Goal: Complete application form: Complete application form

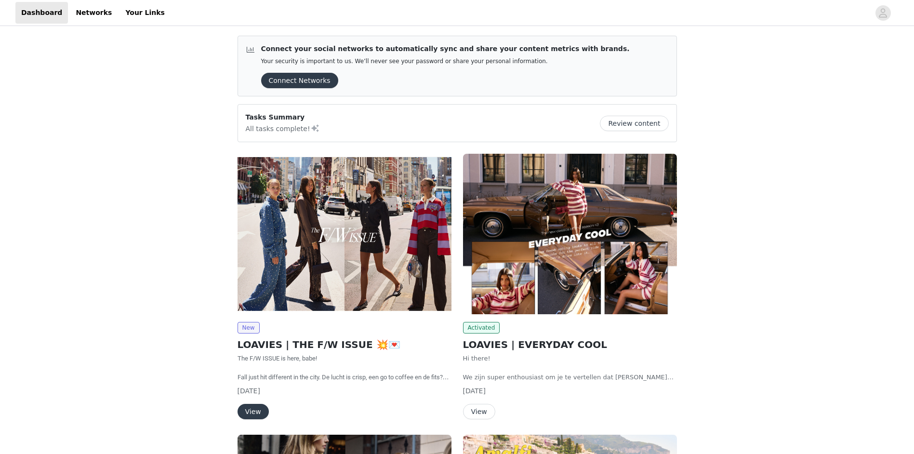
scroll to position [241, 0]
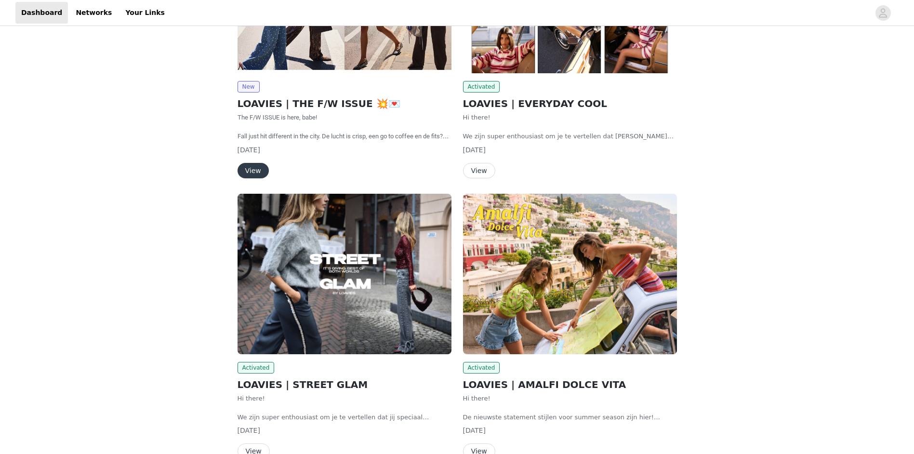
click at [251, 171] on button "View" at bounding box center [252, 170] width 31 height 15
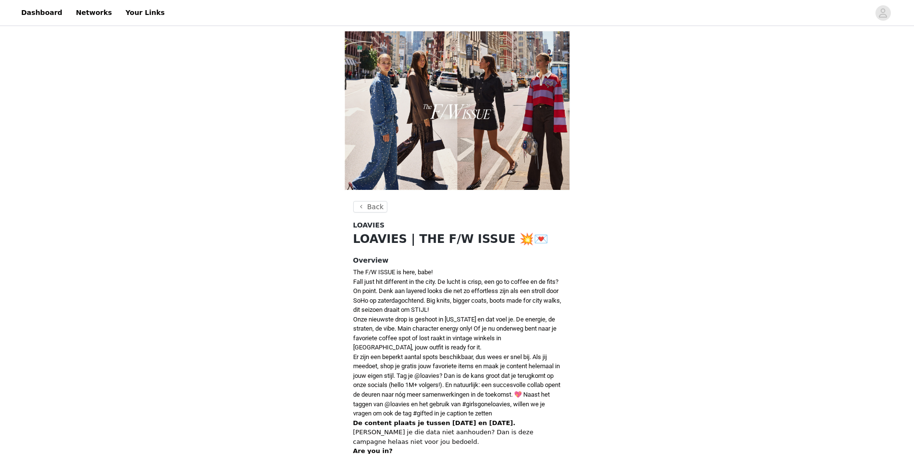
scroll to position [369, 0]
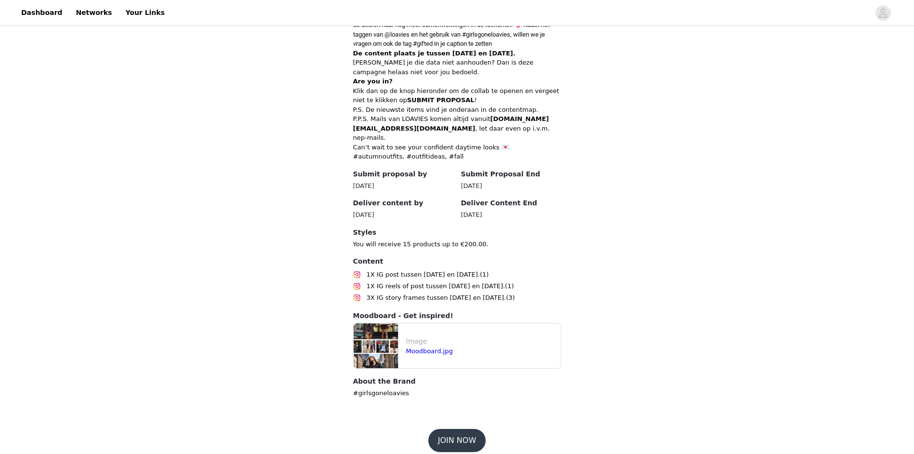
click at [449, 434] on button "JOIN NOW" at bounding box center [456, 440] width 57 height 23
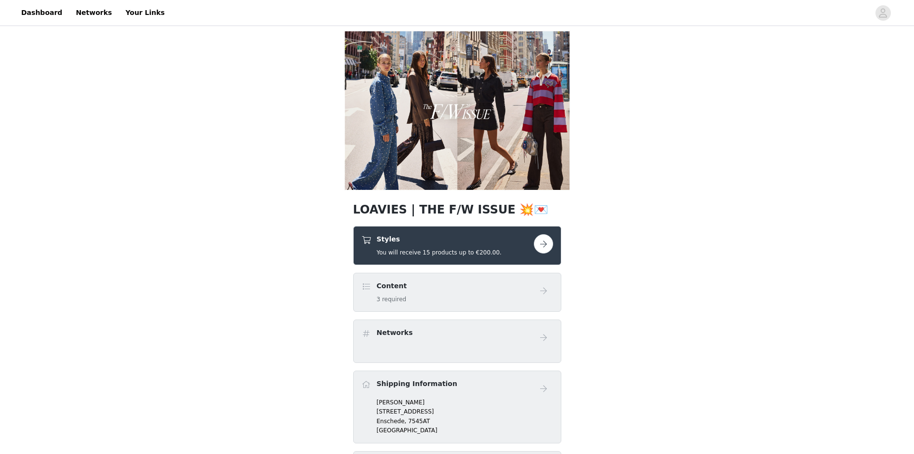
click at [543, 242] on button "button" at bounding box center [543, 243] width 19 height 19
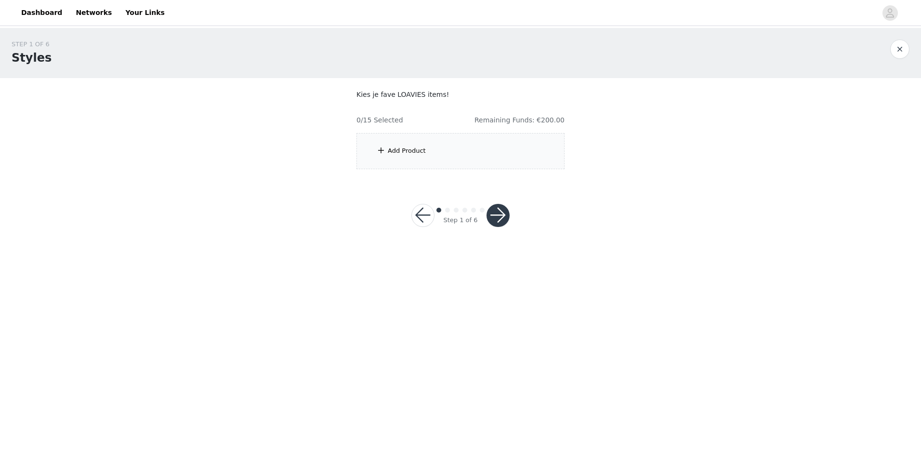
click at [403, 147] on div "Add Product" at bounding box center [407, 151] width 38 height 10
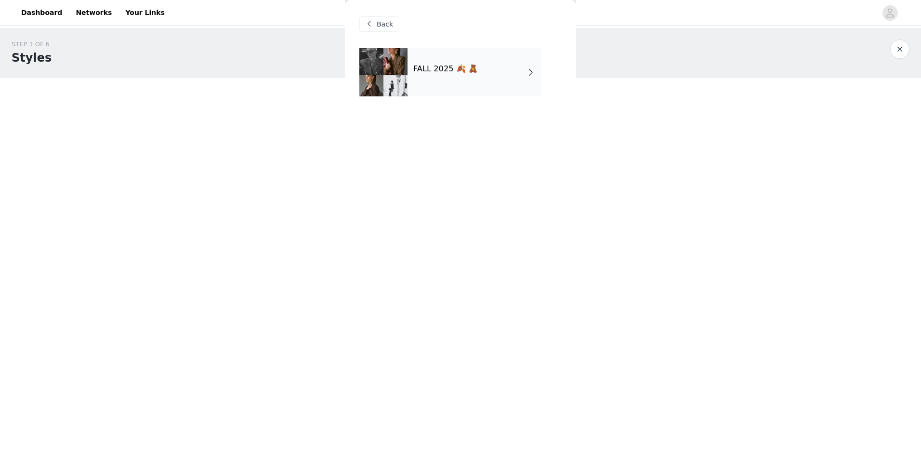
click at [500, 81] on div "FALL 2025 🍂 🧸" at bounding box center [475, 72] width 134 height 48
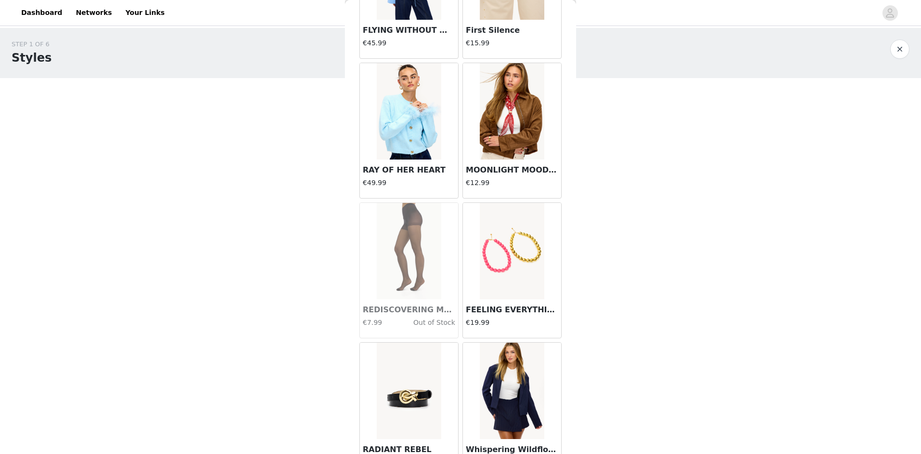
scroll to position [1020, 0]
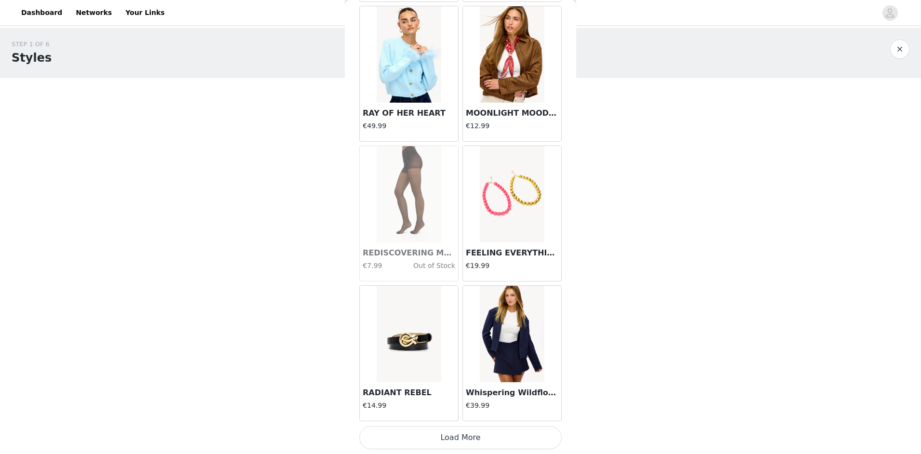
click at [452, 442] on button "Load More" at bounding box center [460, 437] width 202 height 23
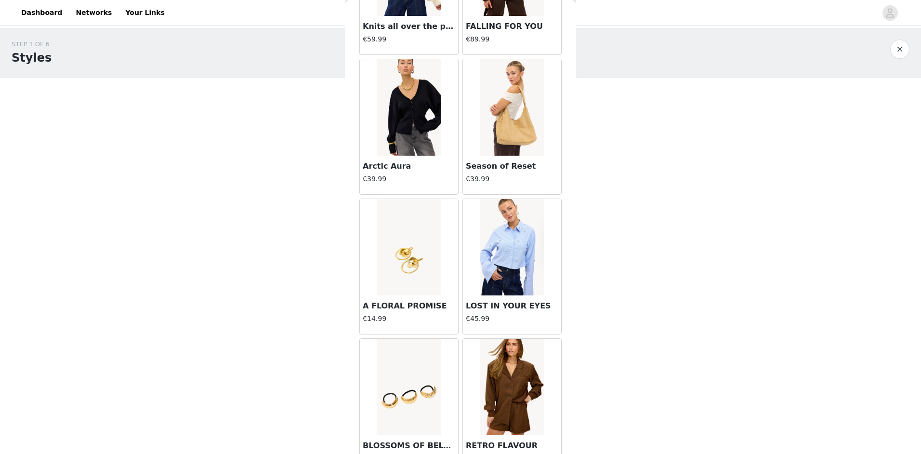
scroll to position [2417, 0]
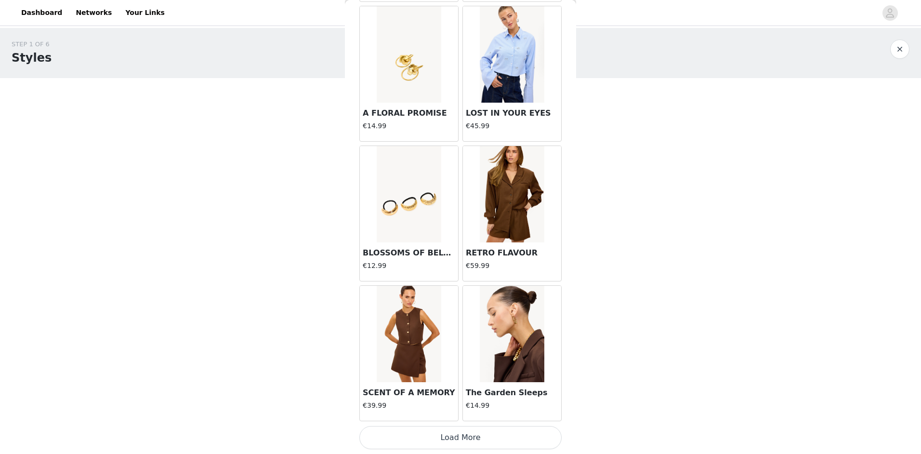
click at [462, 433] on button "Load More" at bounding box center [460, 437] width 202 height 23
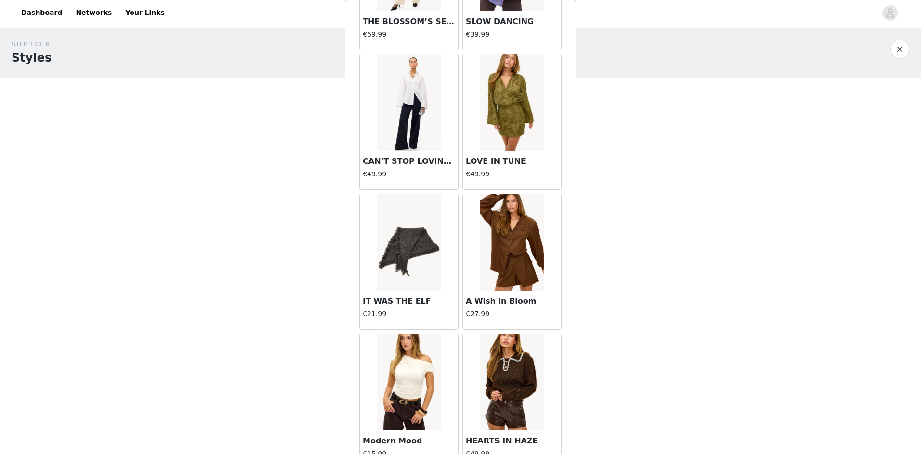
scroll to position [3814, 0]
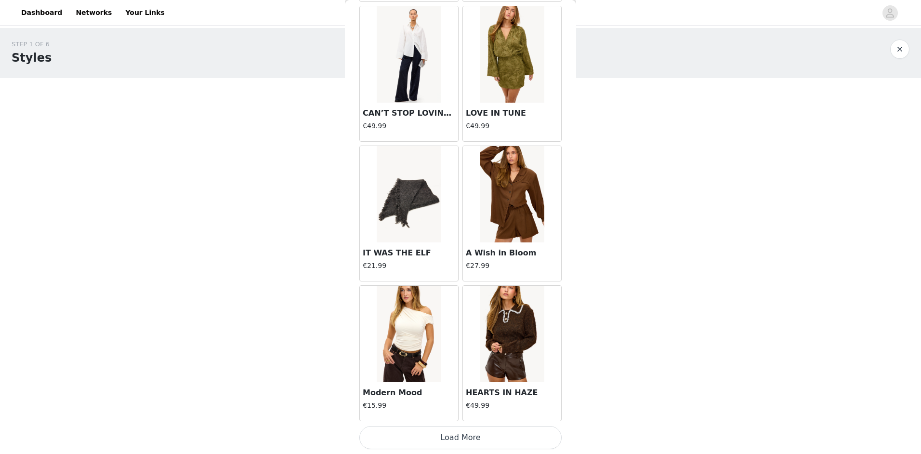
click at [467, 432] on button "Load More" at bounding box center [460, 437] width 202 height 23
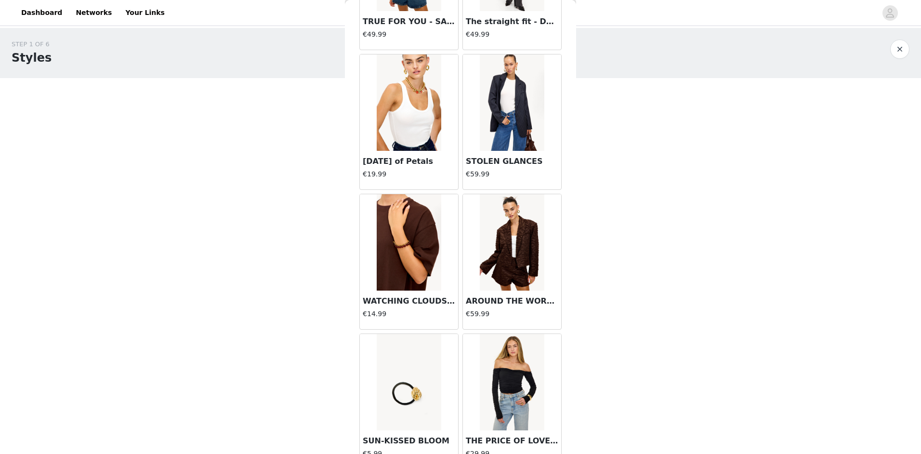
scroll to position [5211, 0]
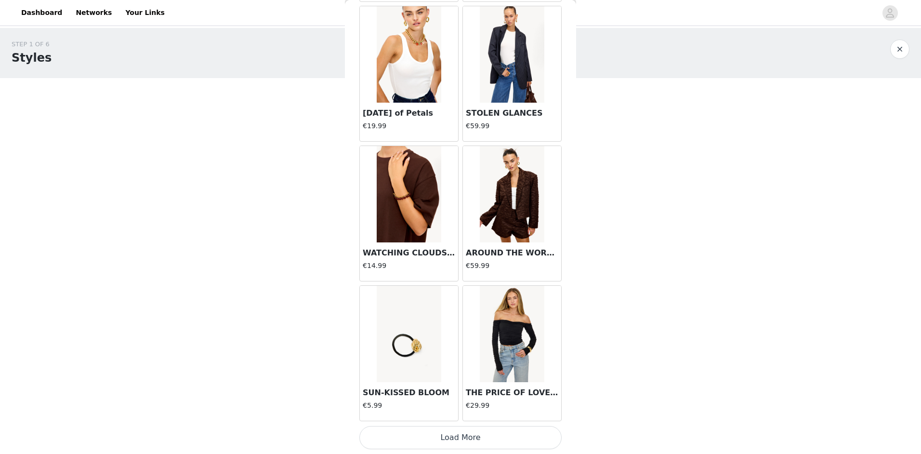
click at [481, 434] on button "Load More" at bounding box center [460, 437] width 202 height 23
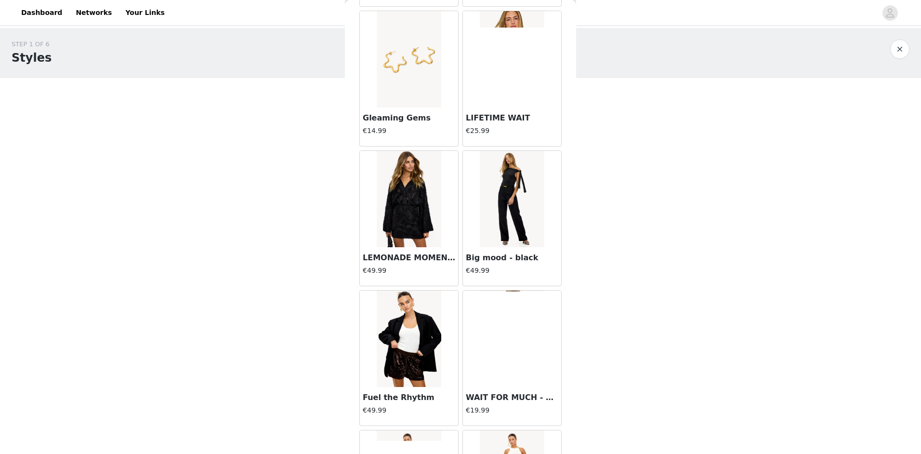
scroll to position [6608, 0]
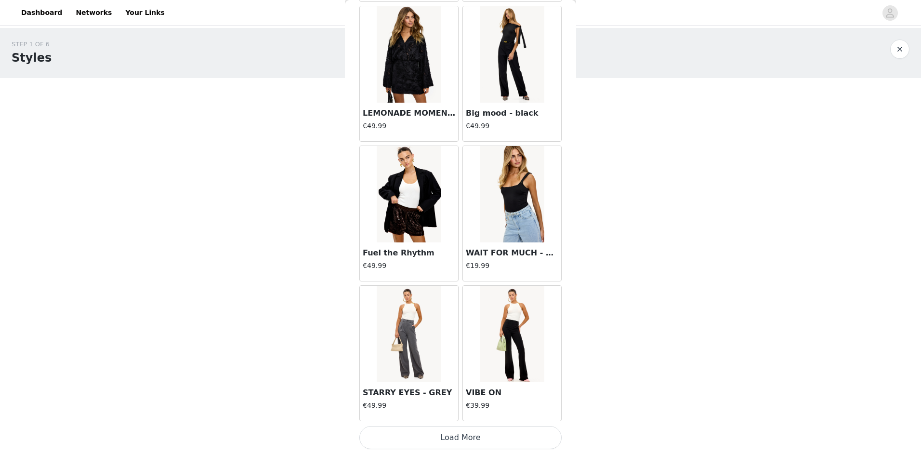
click at [452, 436] on button "Load More" at bounding box center [460, 437] width 202 height 23
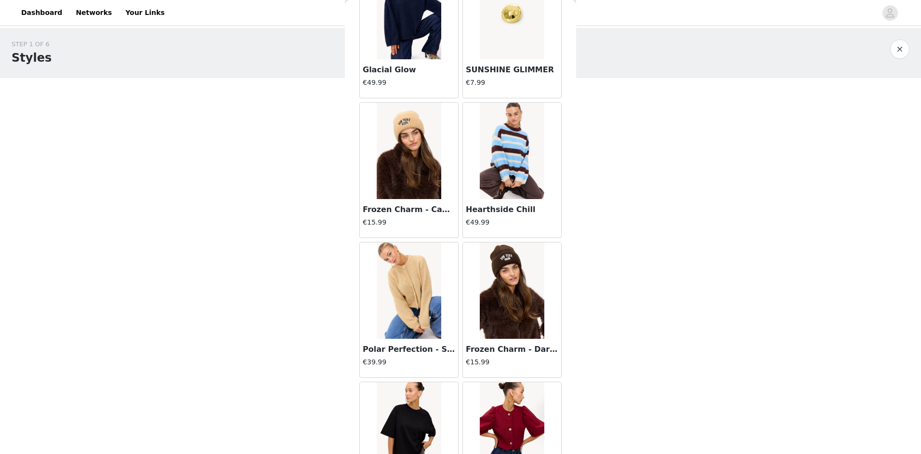
scroll to position [8005, 0]
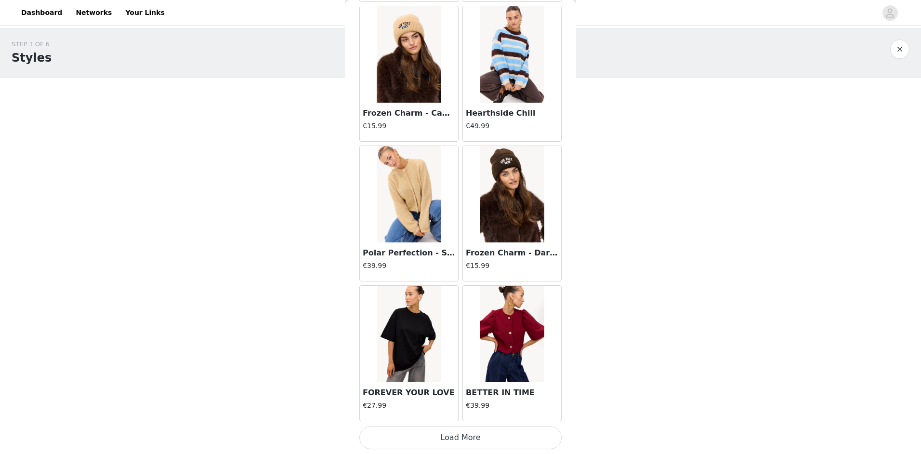
click at [451, 441] on button "Load More" at bounding box center [460, 437] width 202 height 23
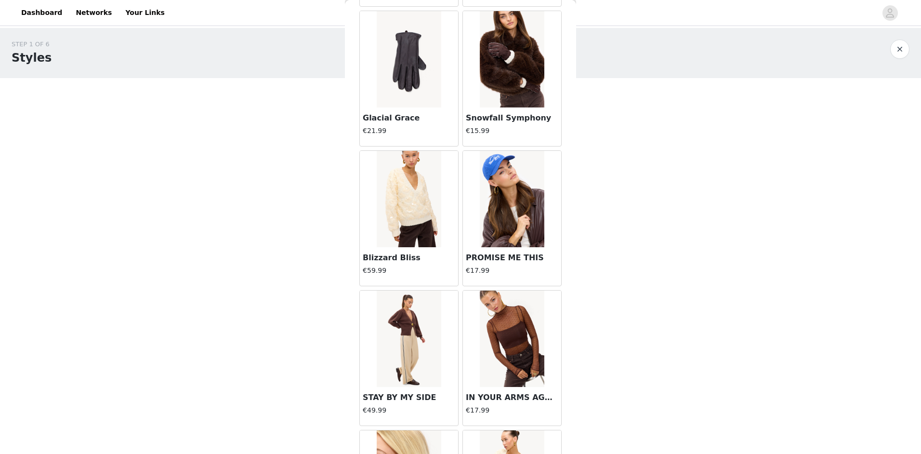
scroll to position [9402, 0]
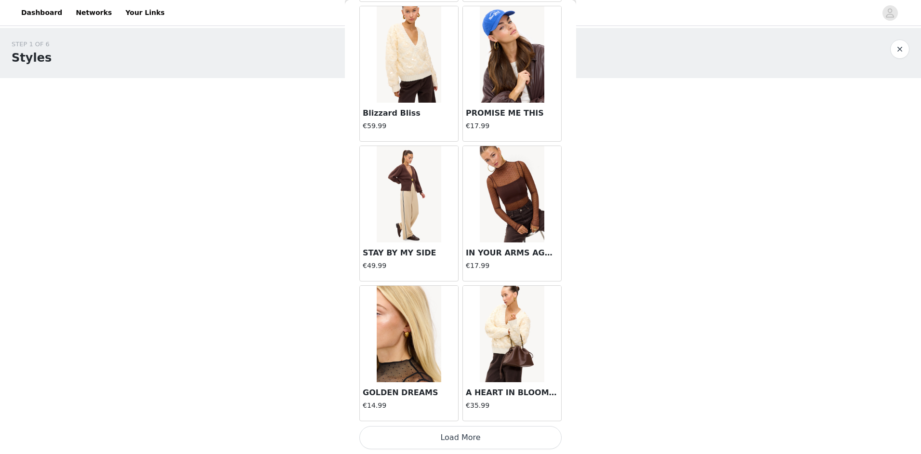
click at [476, 434] on button "Load More" at bounding box center [460, 437] width 202 height 23
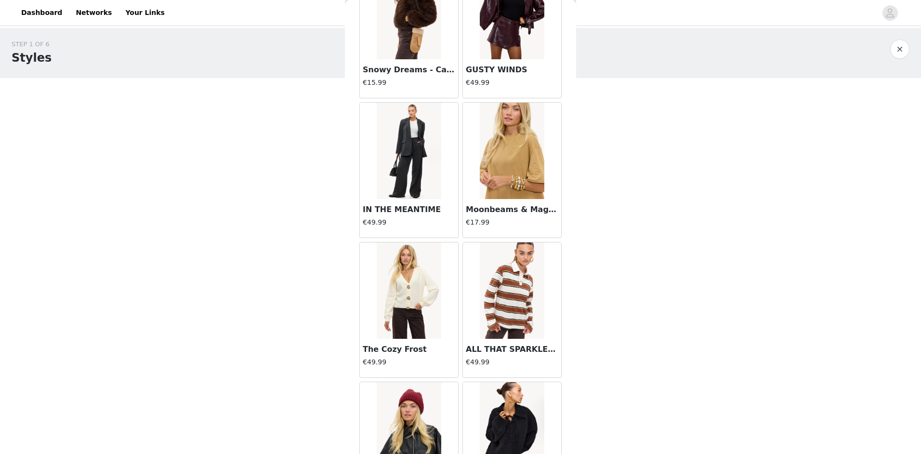
scroll to position [10799, 0]
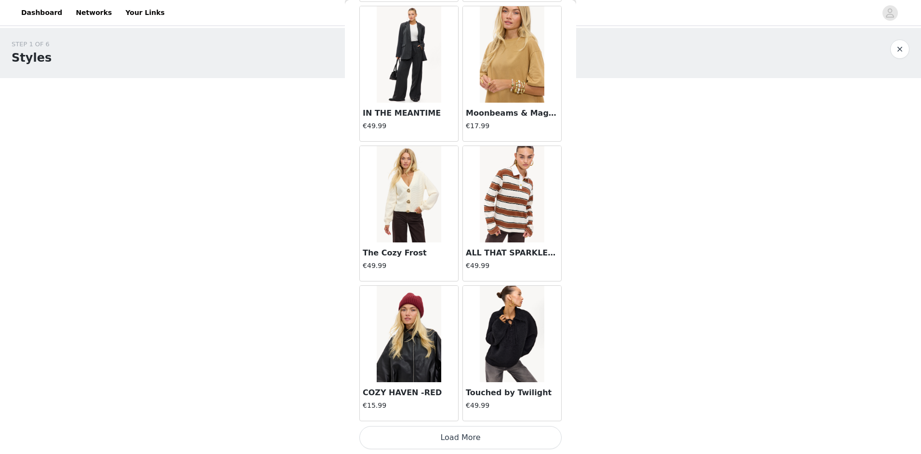
click at [471, 434] on button "Load More" at bounding box center [460, 437] width 202 height 23
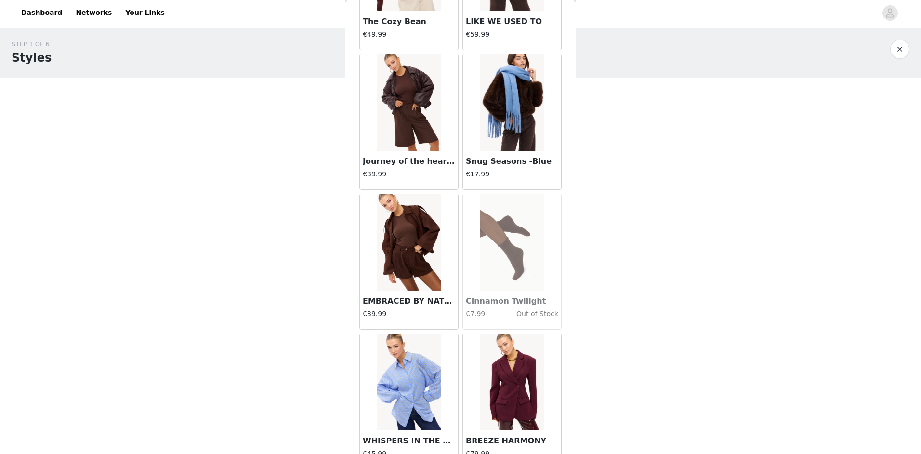
scroll to position [12196, 0]
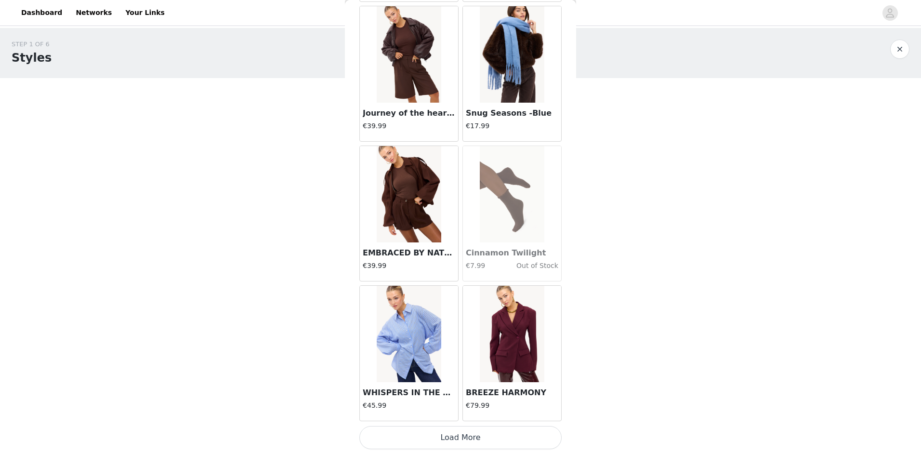
click at [435, 438] on button "Load More" at bounding box center [460, 437] width 202 height 23
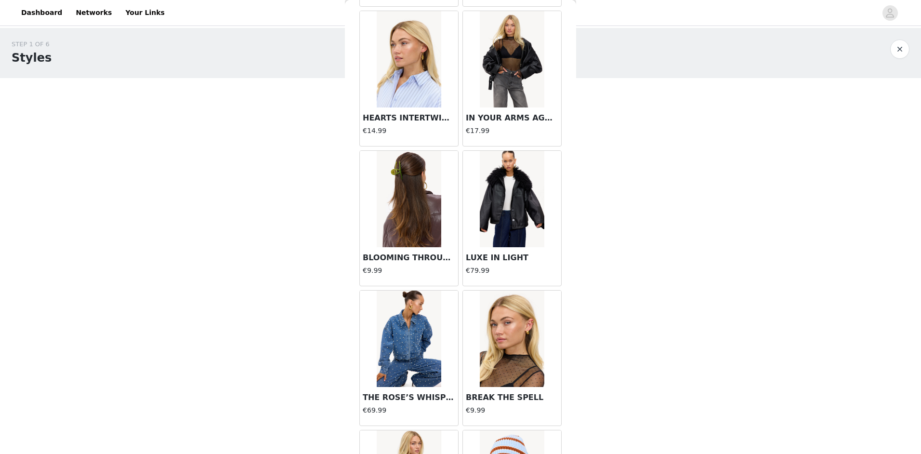
scroll to position [13593, 0]
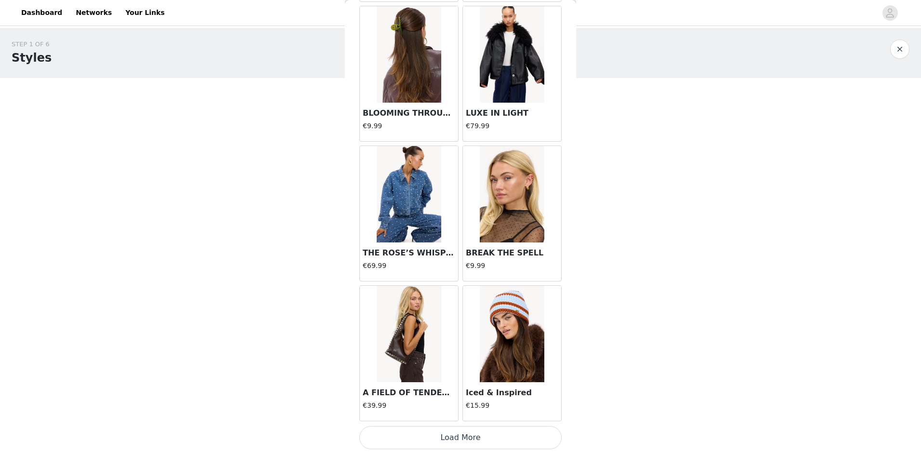
click at [447, 446] on button "Load More" at bounding box center [460, 437] width 202 height 23
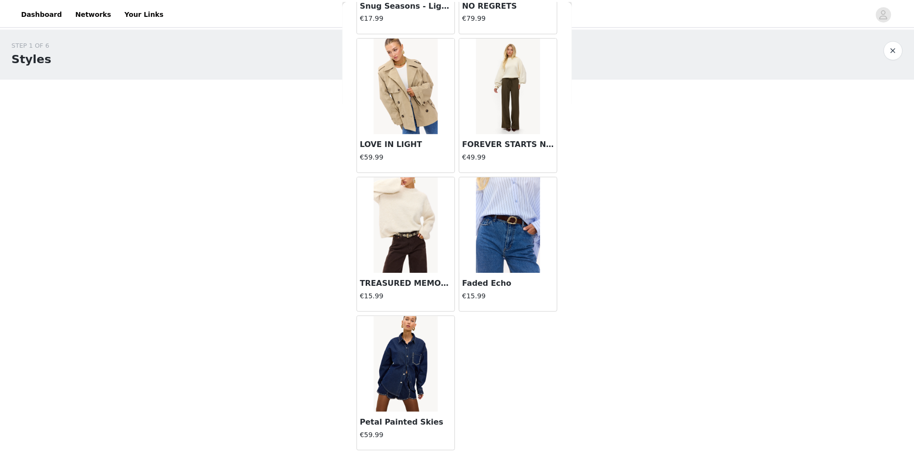
scroll to position [14771, 0]
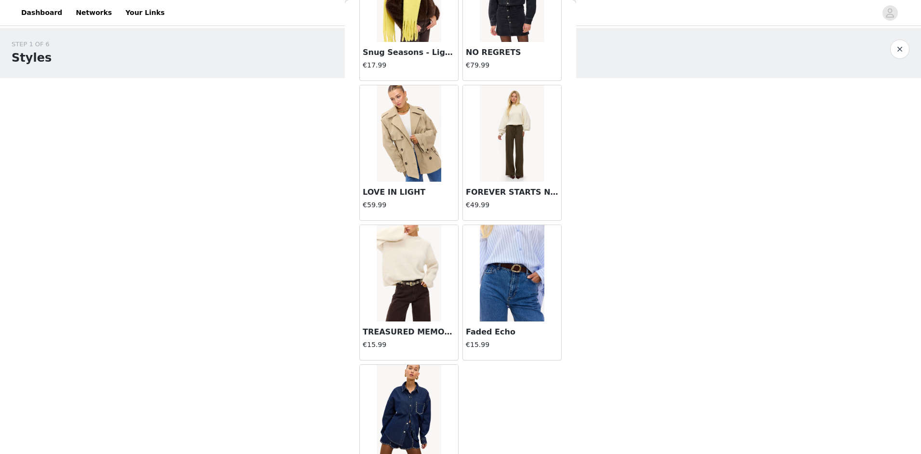
click at [695, 172] on div "STEP 1 OF 6 Styles Kies je fave LOAVIES items! 0/15 Selected Remaining Funds: €…" at bounding box center [460, 104] width 921 height 153
click at [902, 54] on button "button" at bounding box center [899, 49] width 19 height 19
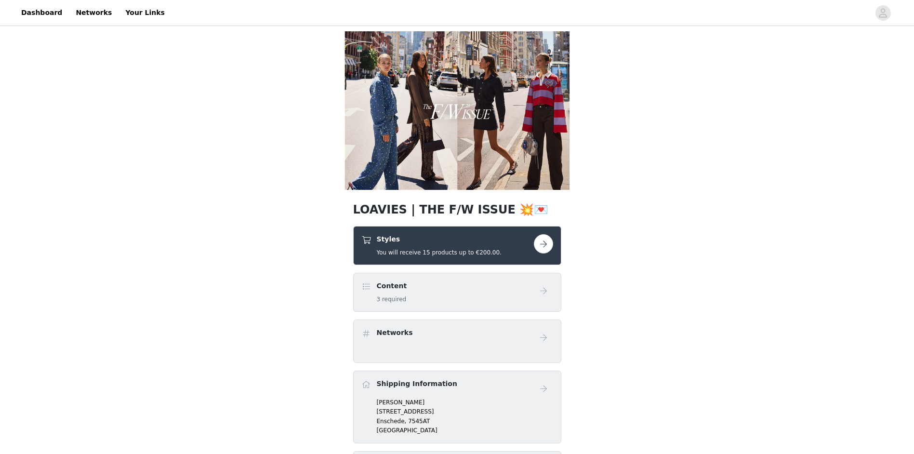
click at [542, 242] on button "button" at bounding box center [543, 243] width 19 height 19
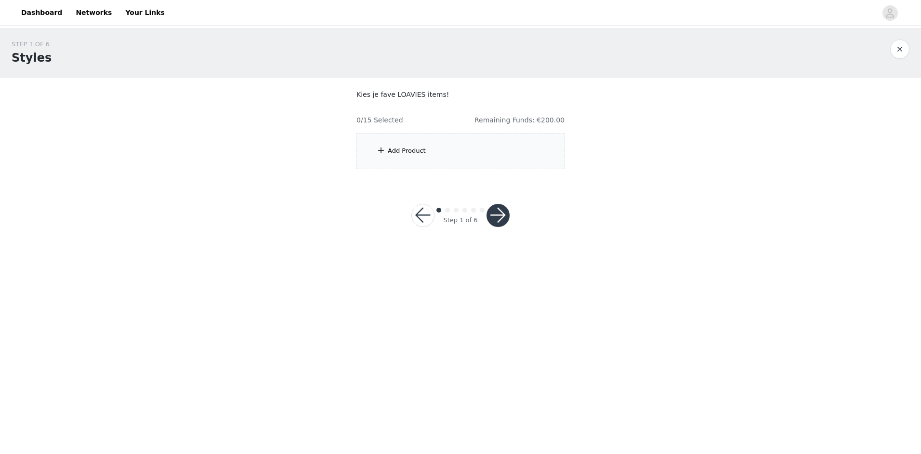
click at [439, 148] on div "Add Product" at bounding box center [460, 151] width 208 height 36
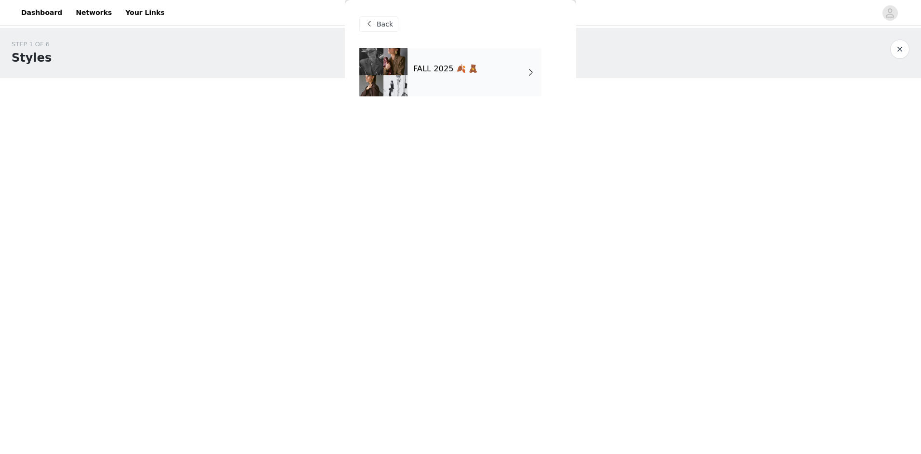
click at [448, 78] on div "FALL 2025 🍂 🧸" at bounding box center [475, 72] width 134 height 48
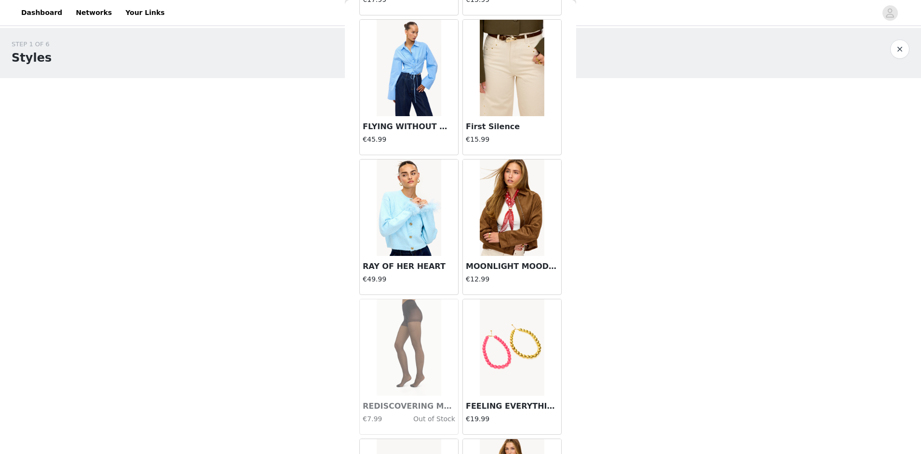
scroll to position [1020, 0]
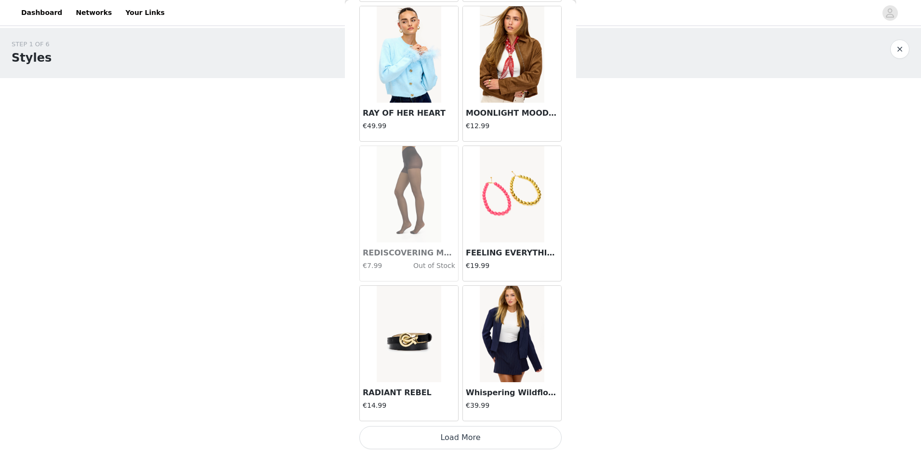
click at [460, 437] on button "Load More" at bounding box center [460, 437] width 202 height 23
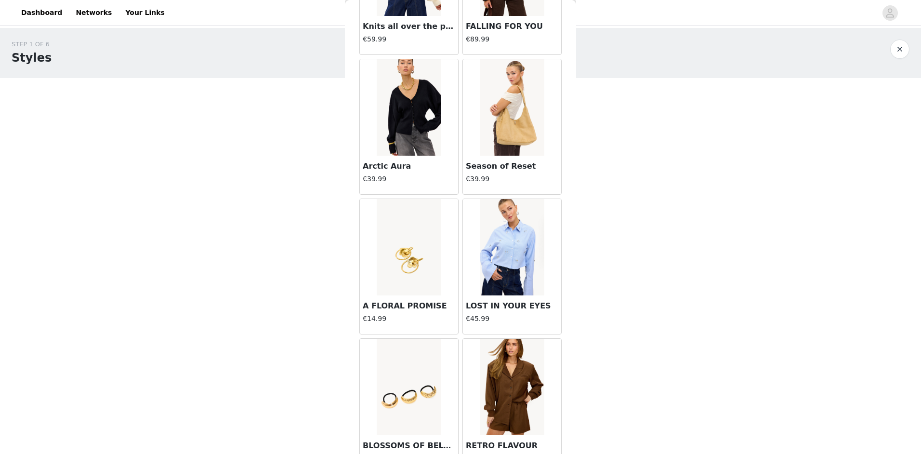
scroll to position [2417, 0]
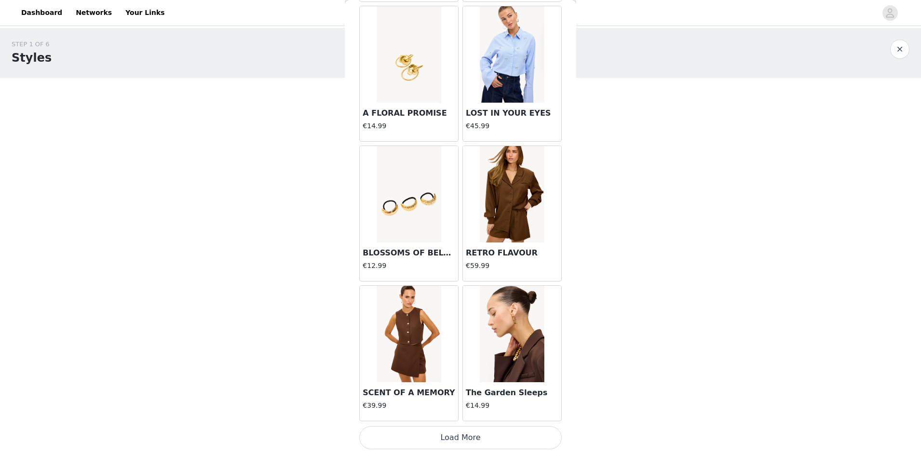
click at [455, 441] on button "Load More" at bounding box center [460, 437] width 202 height 23
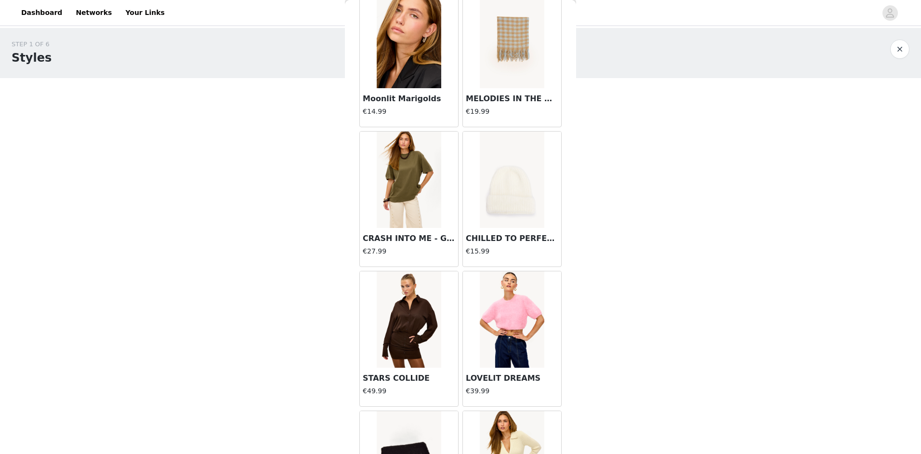
scroll to position [3140, 0]
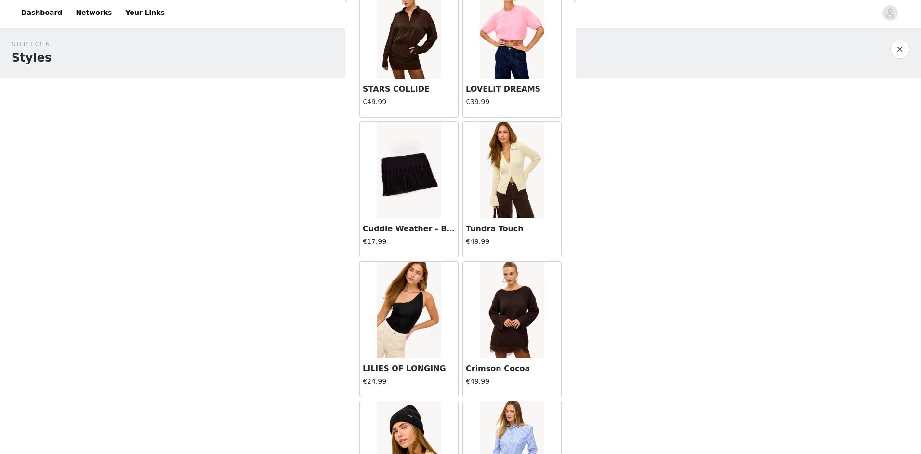
click at [493, 203] on img at bounding box center [512, 170] width 64 height 96
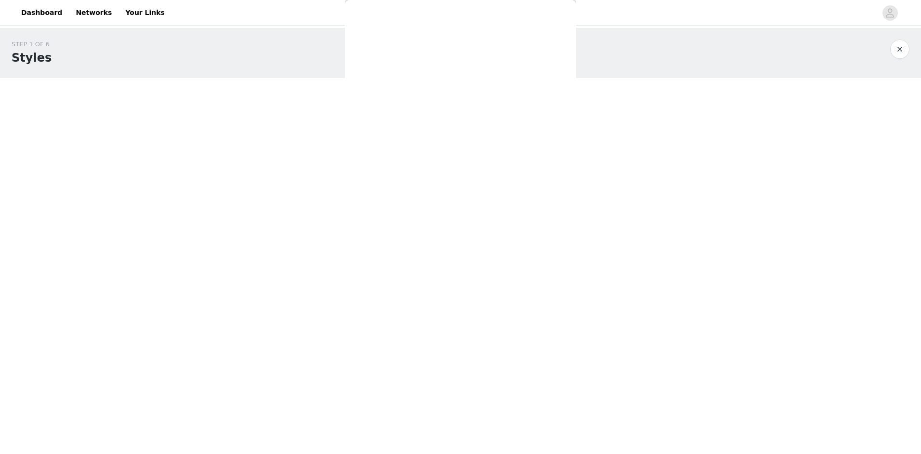
scroll to position [0, 0]
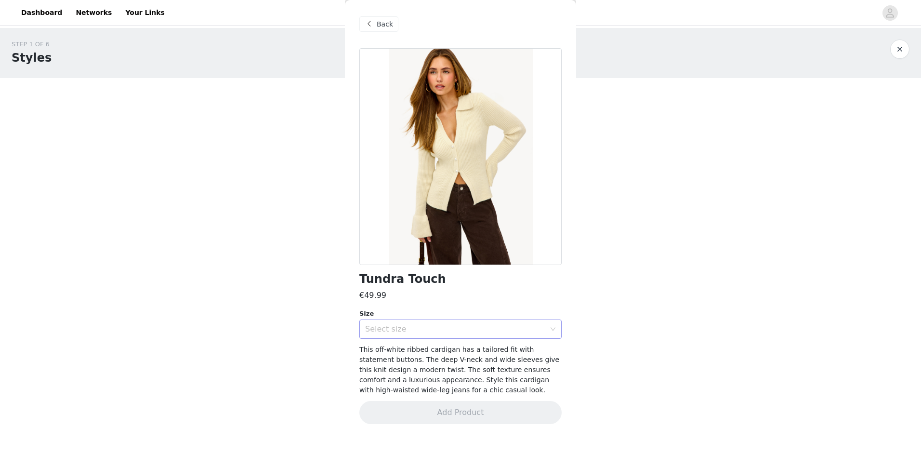
click at [417, 332] on div "Select size" at bounding box center [455, 329] width 180 height 10
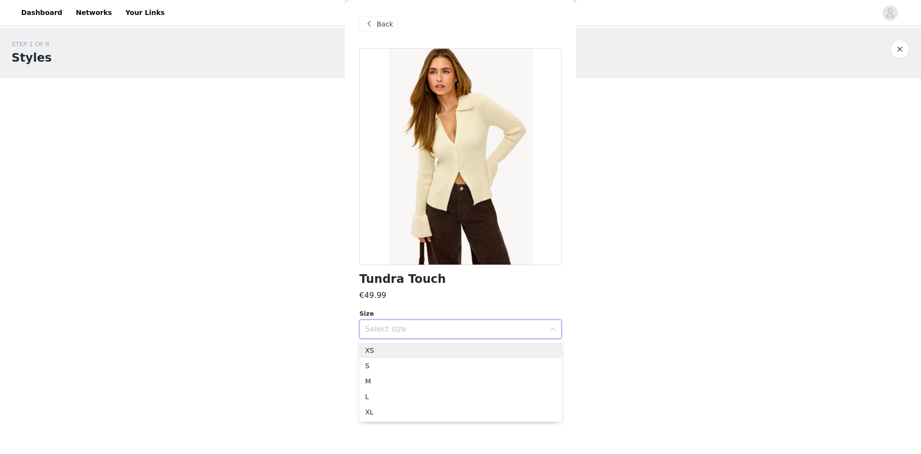
click at [417, 332] on div "Select size" at bounding box center [455, 329] width 180 height 10
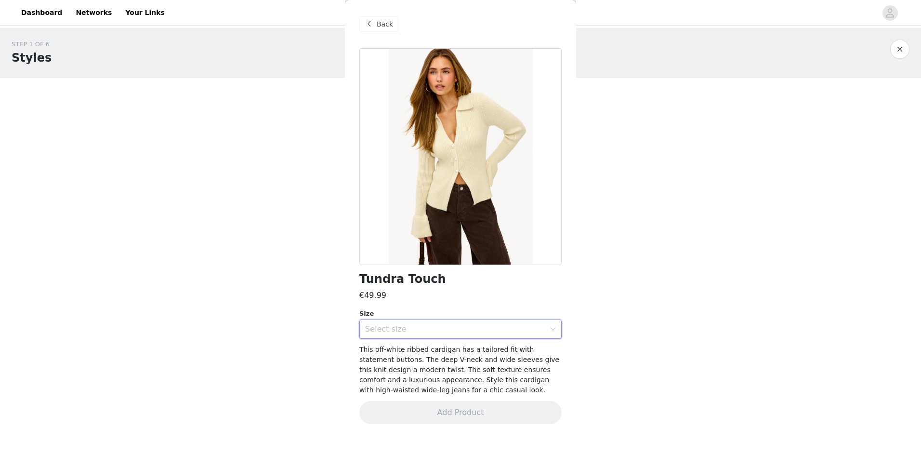
click at [404, 328] on div "Select size" at bounding box center [455, 329] width 180 height 10
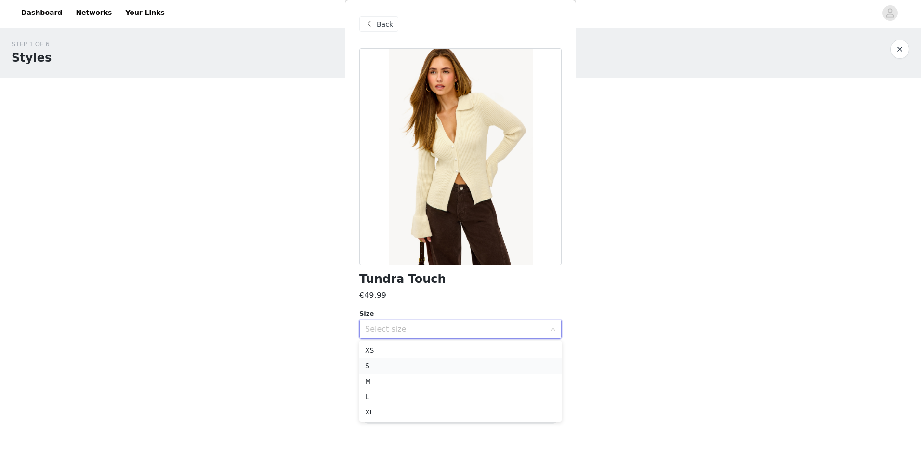
click at [389, 362] on li "S" at bounding box center [460, 365] width 202 height 15
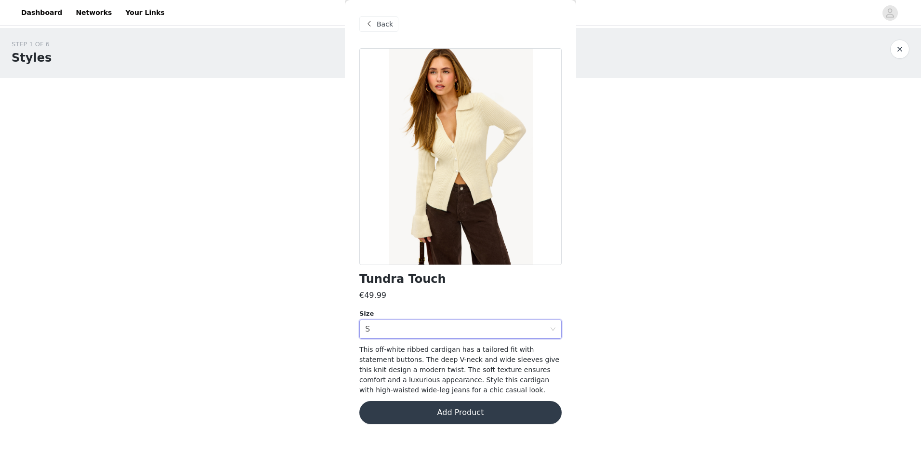
click at [609, 361] on body "Dashboard Networks Your Links STEP 1 OF 6 Styles Kies je fave LOAVIES items! 0/…" at bounding box center [460, 227] width 921 height 454
click at [409, 417] on button "Add Product" at bounding box center [460, 412] width 202 height 23
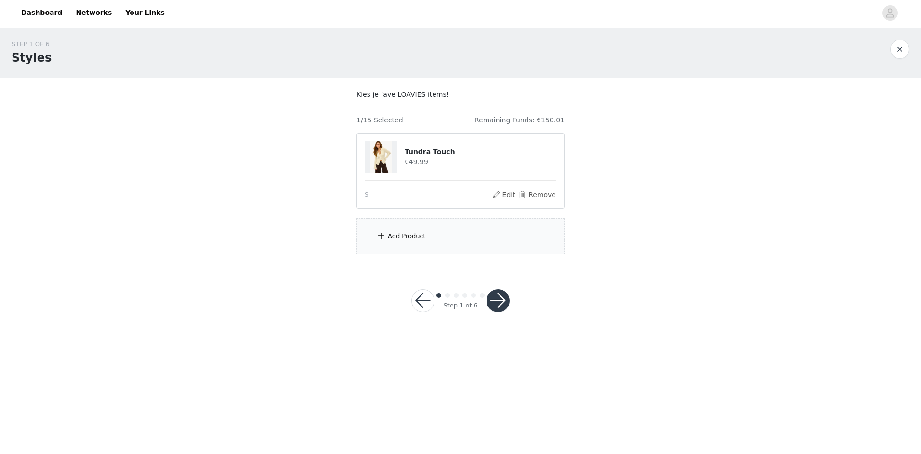
click at [379, 233] on span at bounding box center [381, 236] width 10 height 12
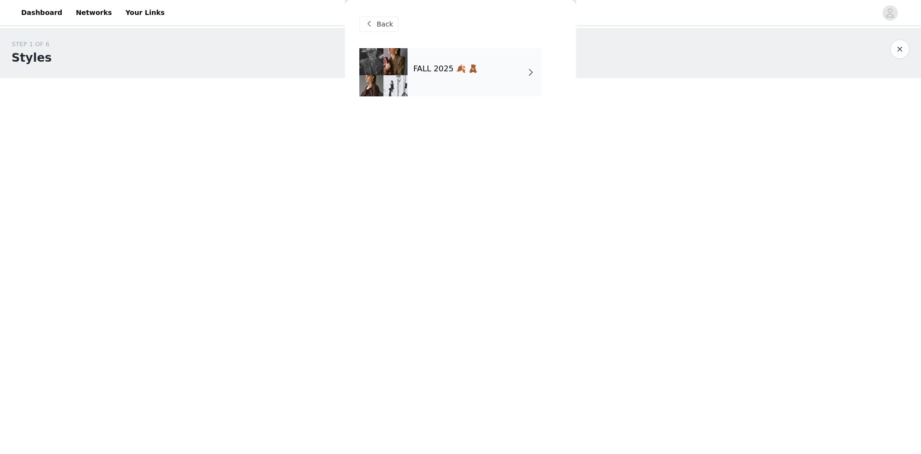
click at [428, 67] on h4 "FALL 2025 🍂 🧸" at bounding box center [445, 69] width 65 height 9
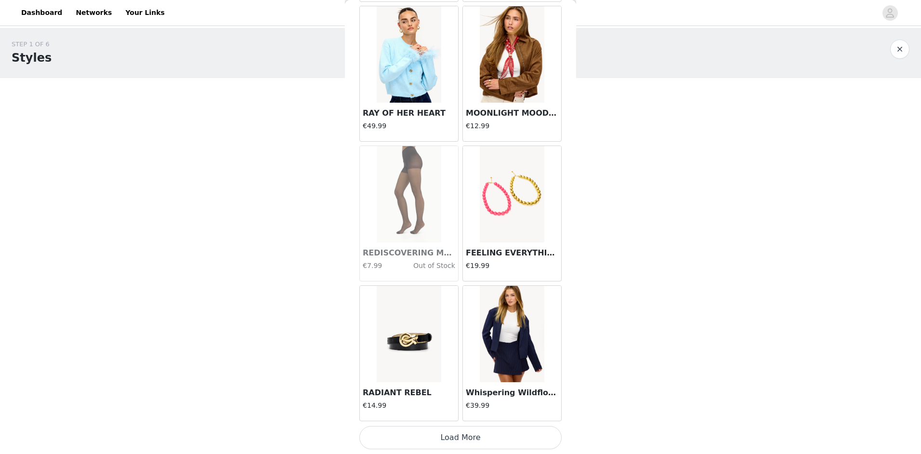
click at [445, 431] on button "Load More" at bounding box center [460, 437] width 202 height 23
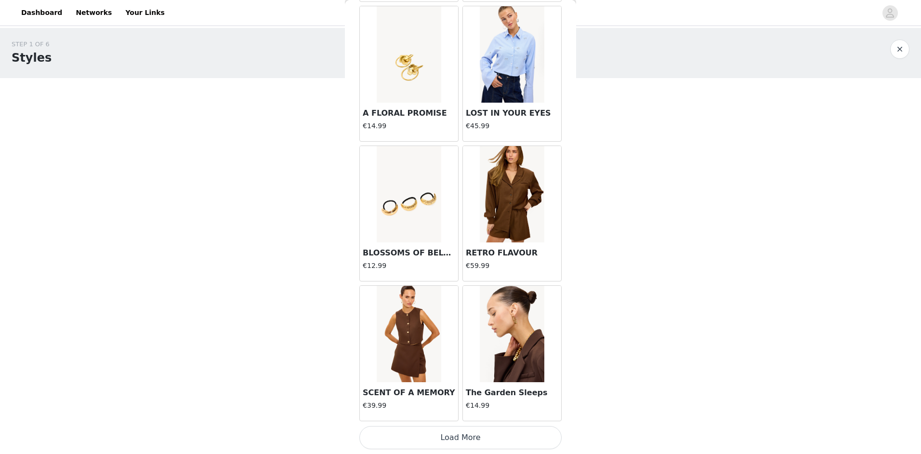
click at [451, 443] on button "Load More" at bounding box center [460, 437] width 202 height 23
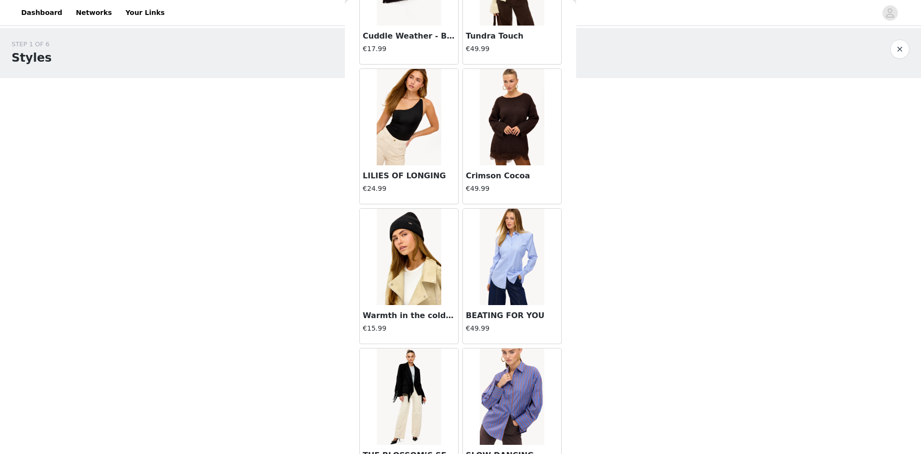
scroll to position [3092, 0]
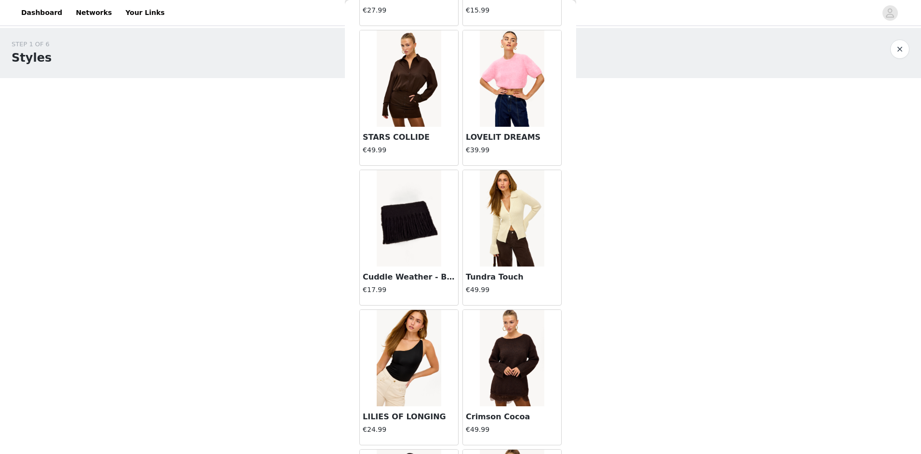
click at [395, 238] on img at bounding box center [409, 218] width 64 height 96
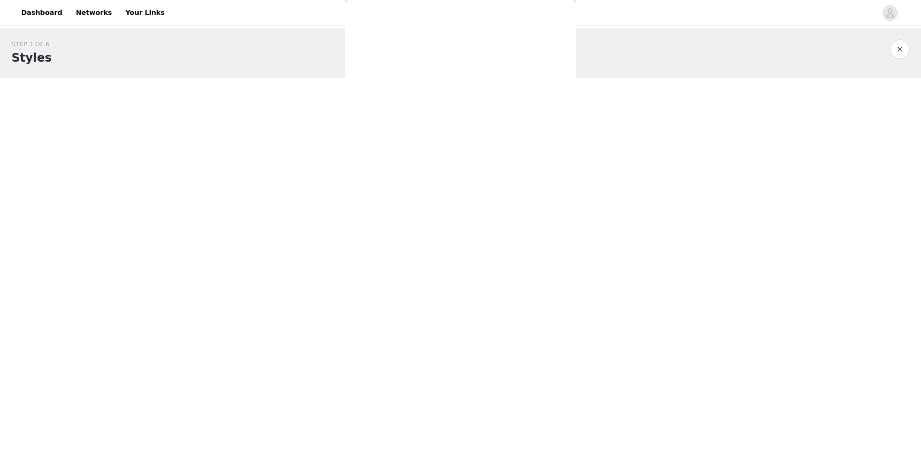
scroll to position [0, 0]
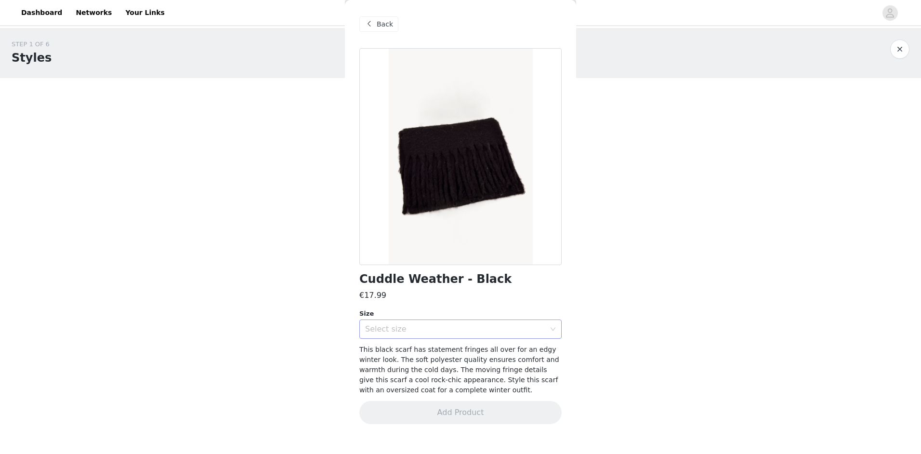
click at [421, 331] on div "Select size" at bounding box center [455, 329] width 180 height 10
drag, startPoint x: 388, startPoint y: 348, endPoint x: 395, endPoint y: 372, distance: 25.0
click at [388, 348] on li "ONESIZE" at bounding box center [460, 350] width 202 height 15
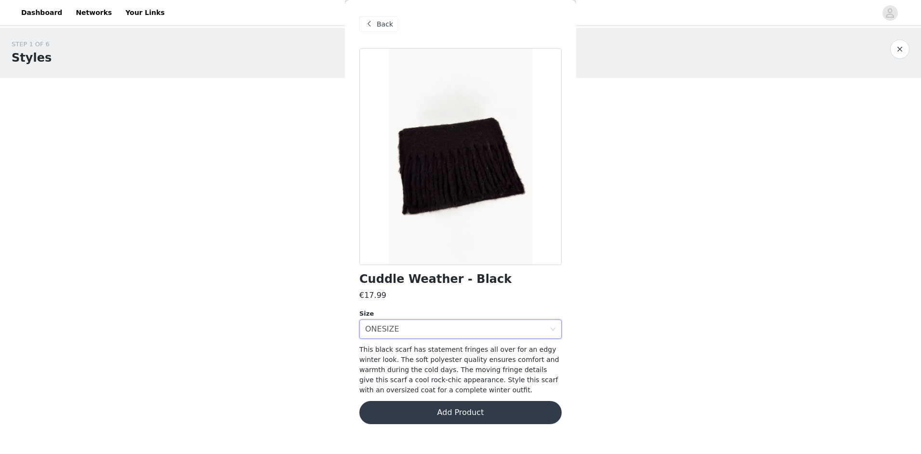
click at [424, 411] on button "Add Product" at bounding box center [460, 412] width 202 height 23
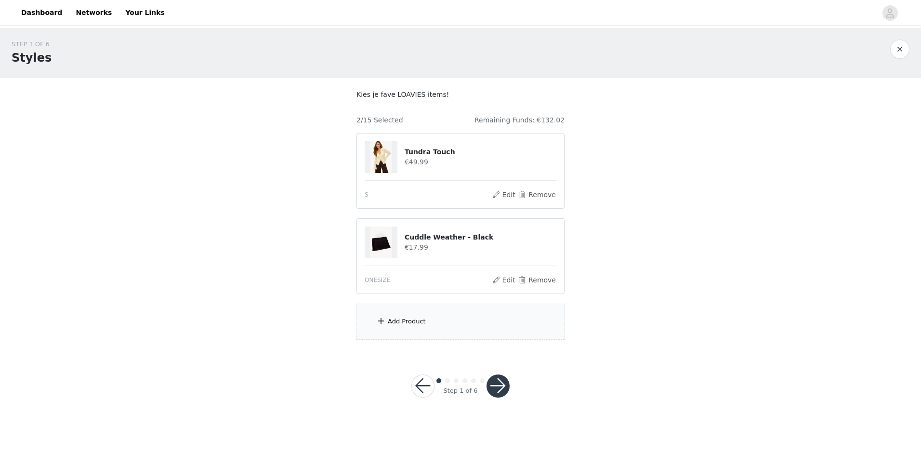
click at [386, 325] on div "Add Product" at bounding box center [460, 321] width 208 height 36
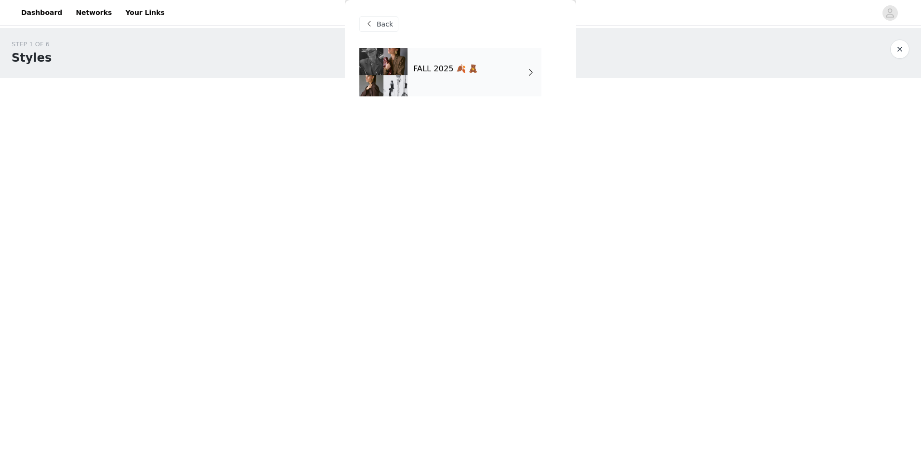
click at [430, 65] on h4 "FALL 2025 🍂 🧸" at bounding box center [445, 69] width 65 height 9
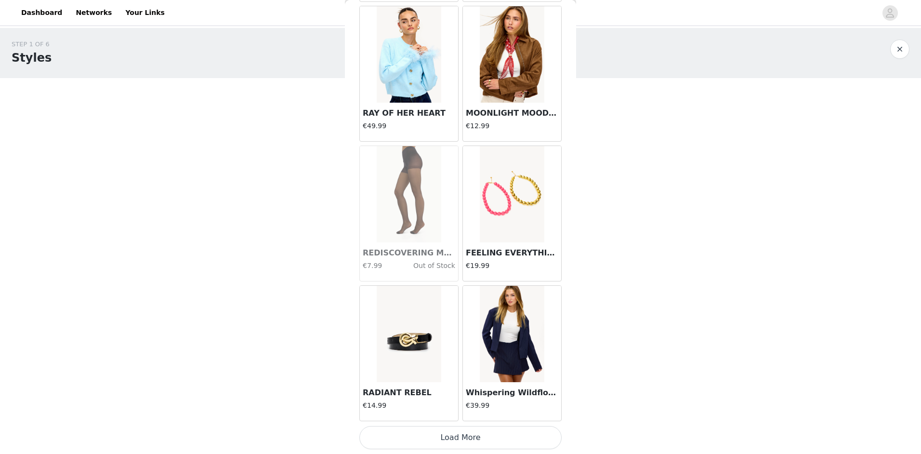
click at [438, 436] on button "Load More" at bounding box center [460, 437] width 202 height 23
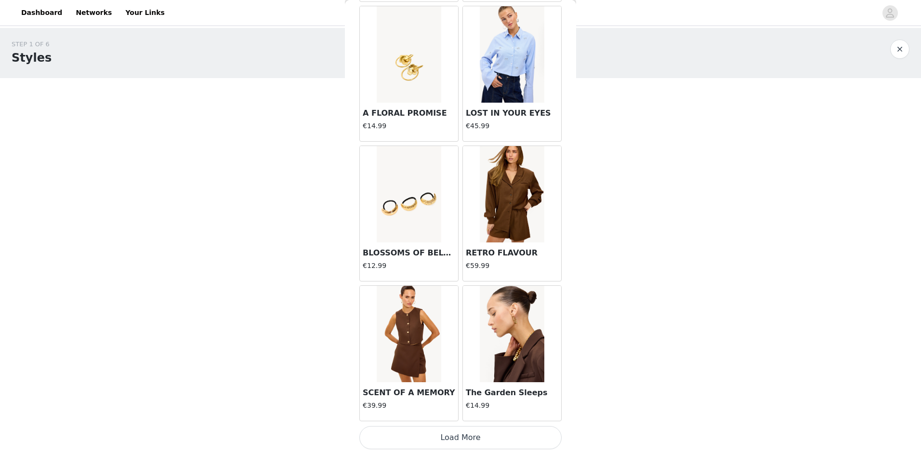
click at [470, 435] on button "Load More" at bounding box center [460, 437] width 202 height 23
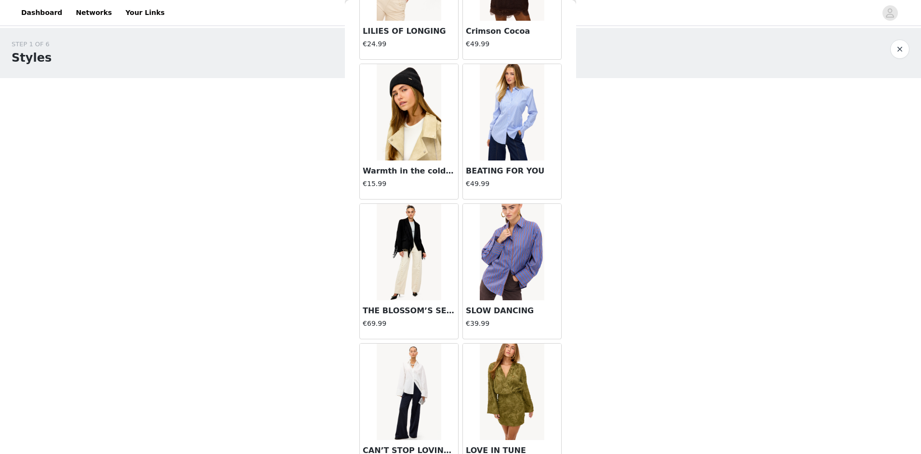
scroll to position [3814, 0]
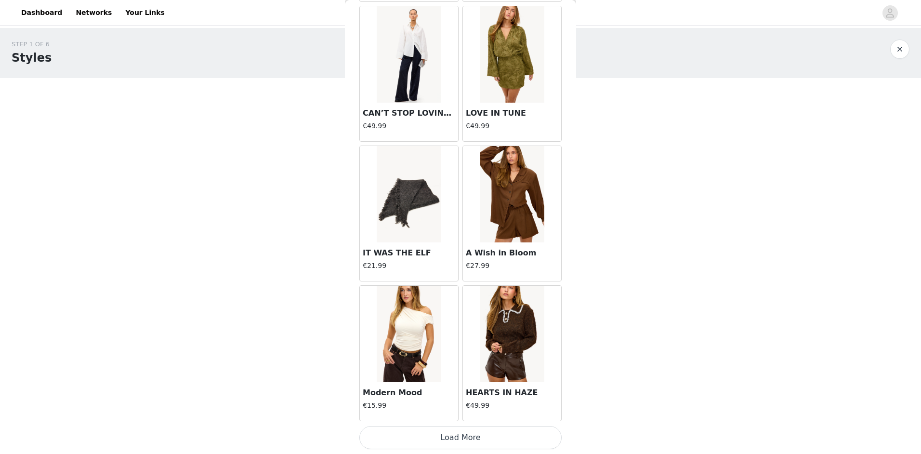
click at [456, 434] on button "Load More" at bounding box center [460, 437] width 202 height 23
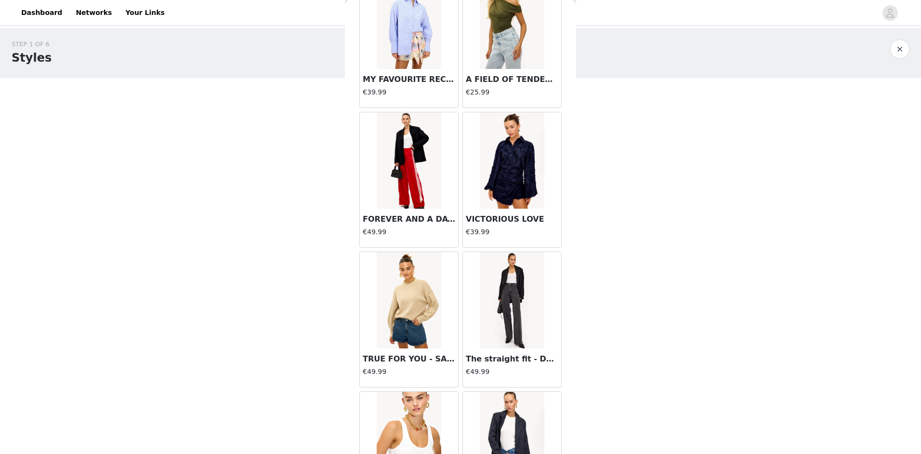
scroll to position [5115, 0]
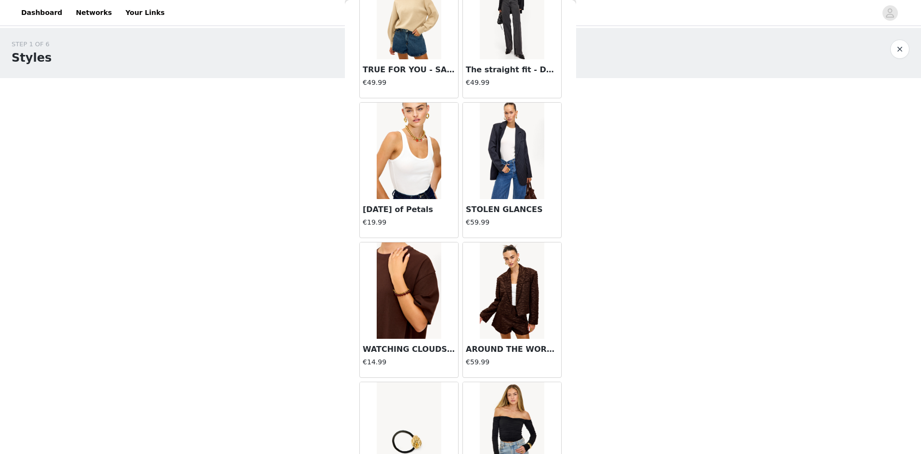
click at [513, 175] on img at bounding box center [512, 151] width 64 height 96
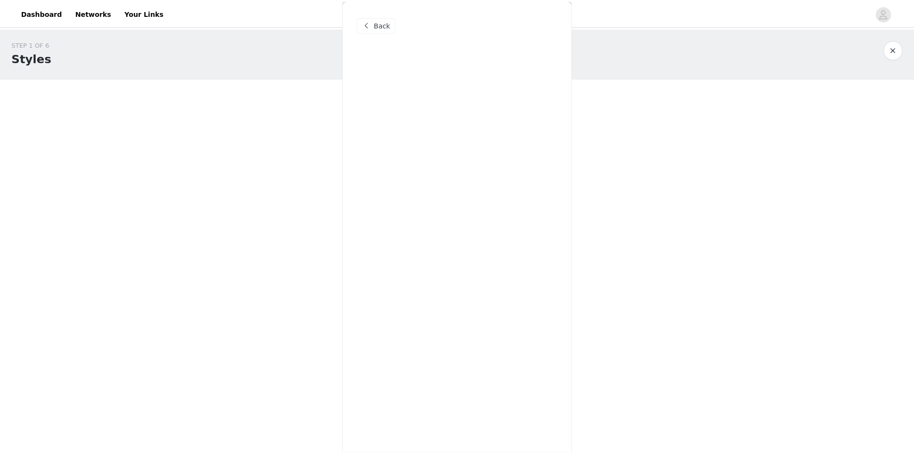
scroll to position [0, 0]
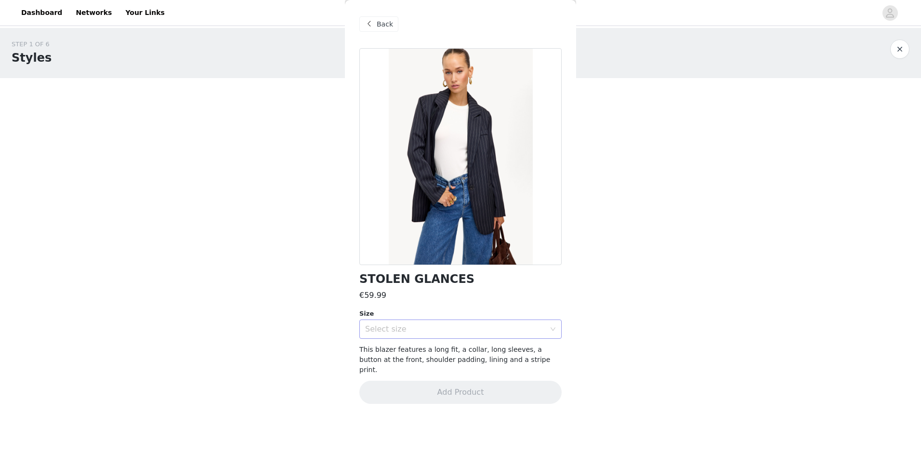
click at [412, 319] on div "Select size" at bounding box center [460, 328] width 202 height 19
click at [414, 331] on div "Select size" at bounding box center [455, 329] width 180 height 10
click at [413, 330] on div "Select size" at bounding box center [455, 329] width 180 height 10
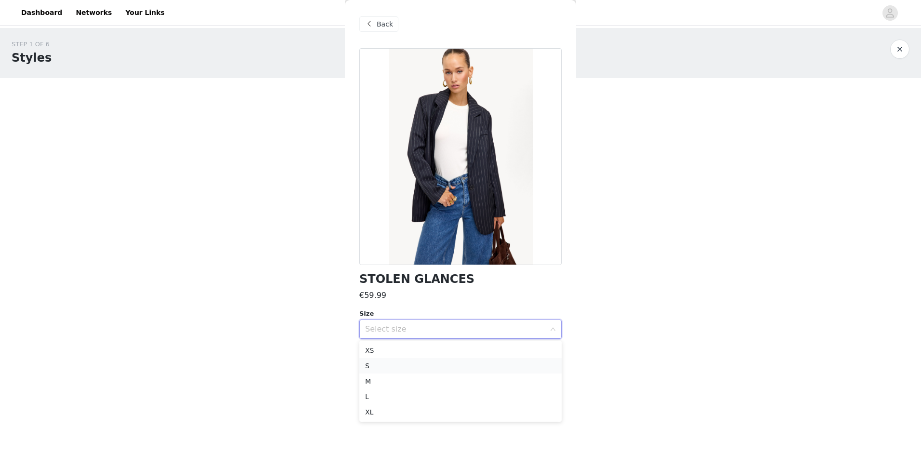
click at [394, 362] on li "S" at bounding box center [460, 365] width 202 height 15
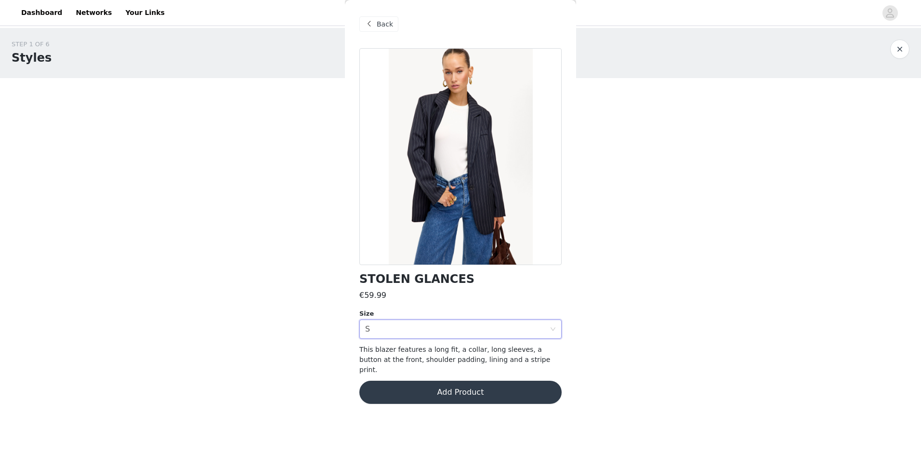
click at [394, 381] on button "Add Product" at bounding box center [460, 392] width 202 height 23
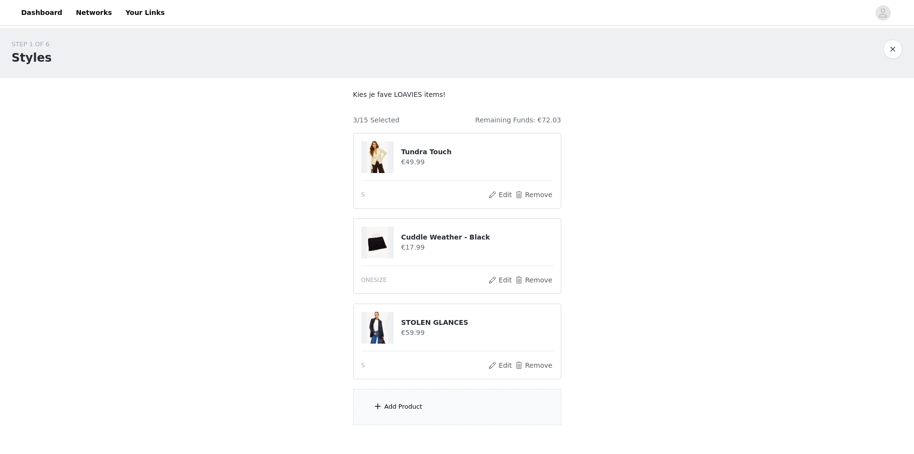
scroll to position [52, 0]
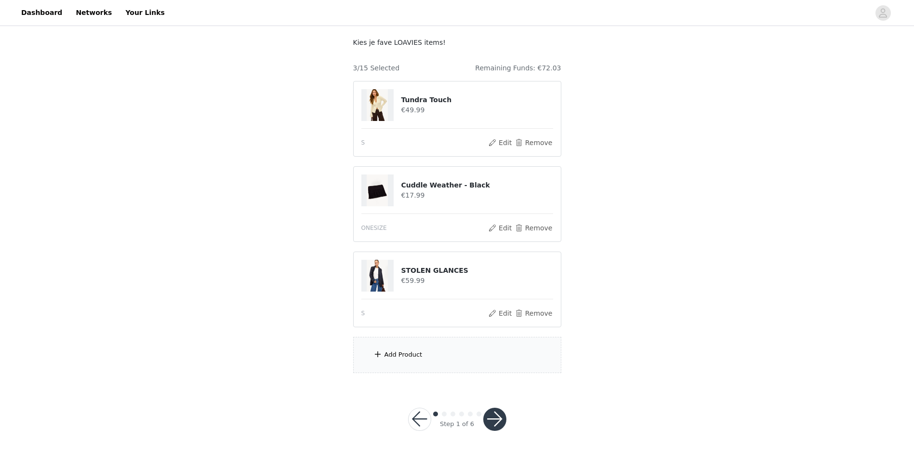
click at [416, 349] on div "Add Product" at bounding box center [457, 355] width 208 height 36
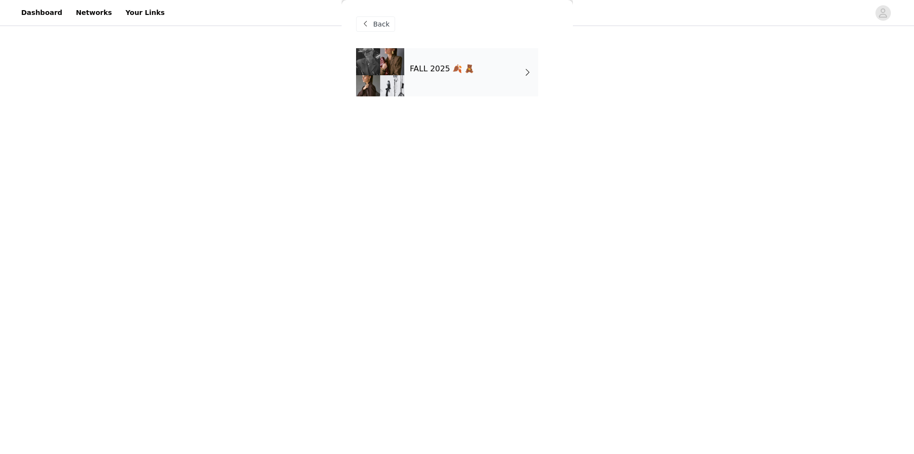
click at [441, 68] on h4 "FALL 2025 🍂 🧸" at bounding box center [442, 69] width 65 height 9
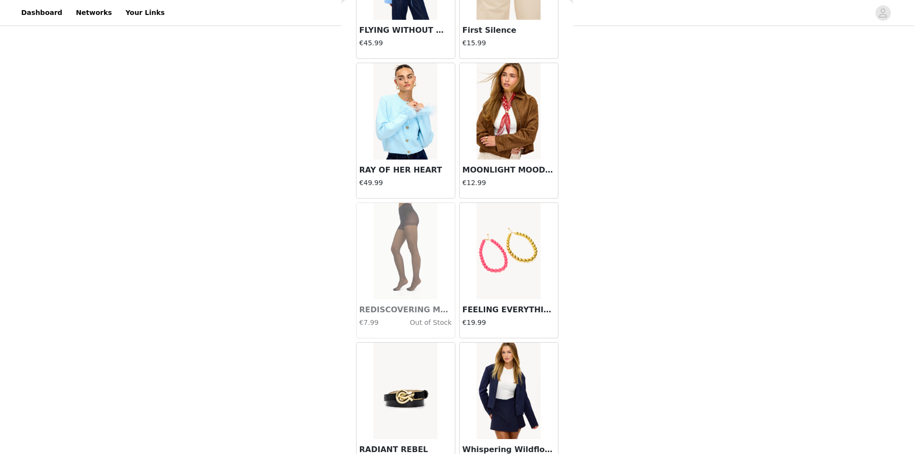
scroll to position [1020, 0]
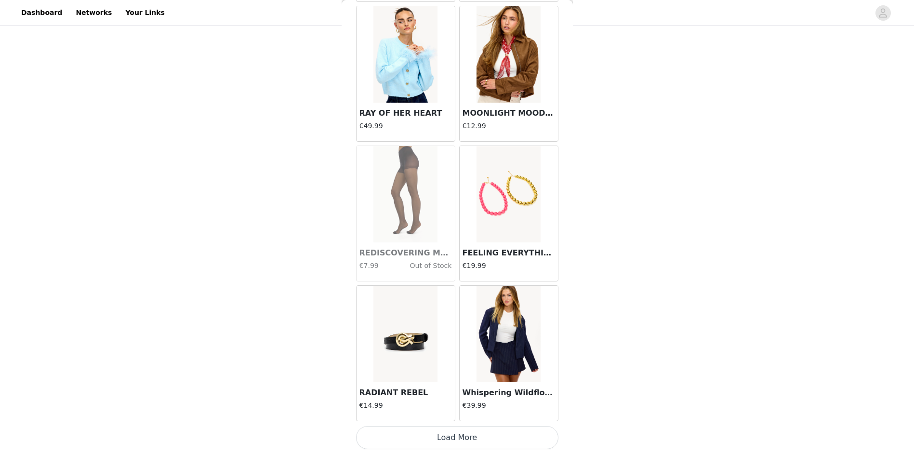
click at [452, 438] on button "Load More" at bounding box center [457, 437] width 202 height 23
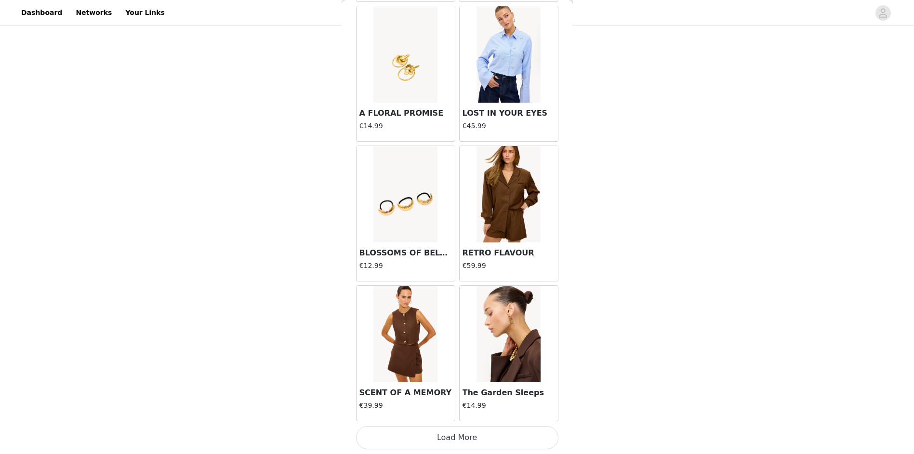
click at [469, 438] on button "Load More" at bounding box center [457, 437] width 202 height 23
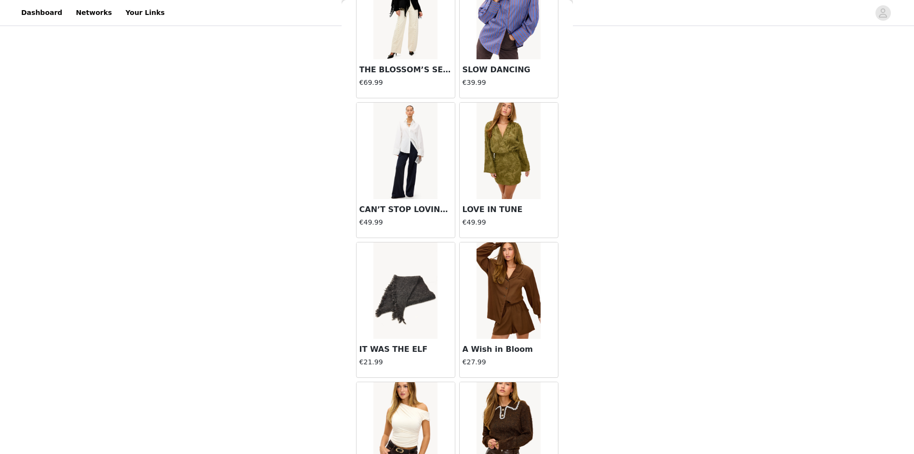
scroll to position [3814, 0]
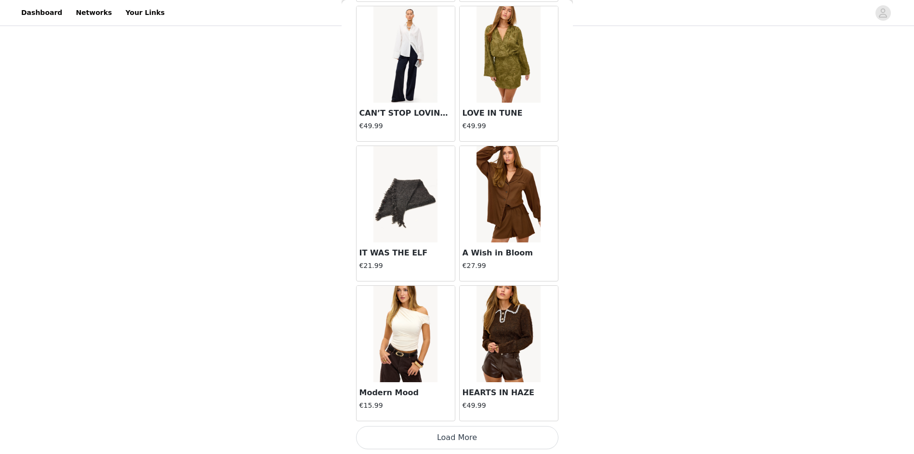
click at [464, 440] on button "Load More" at bounding box center [457, 437] width 202 height 23
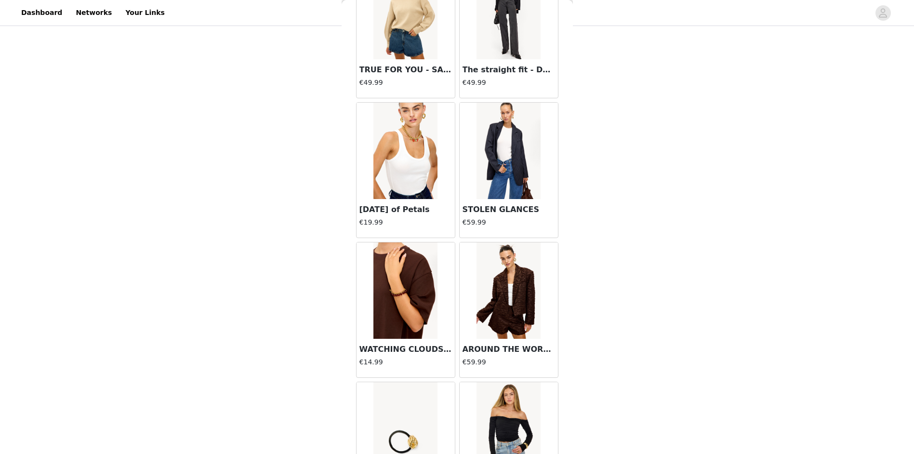
scroll to position [5211, 0]
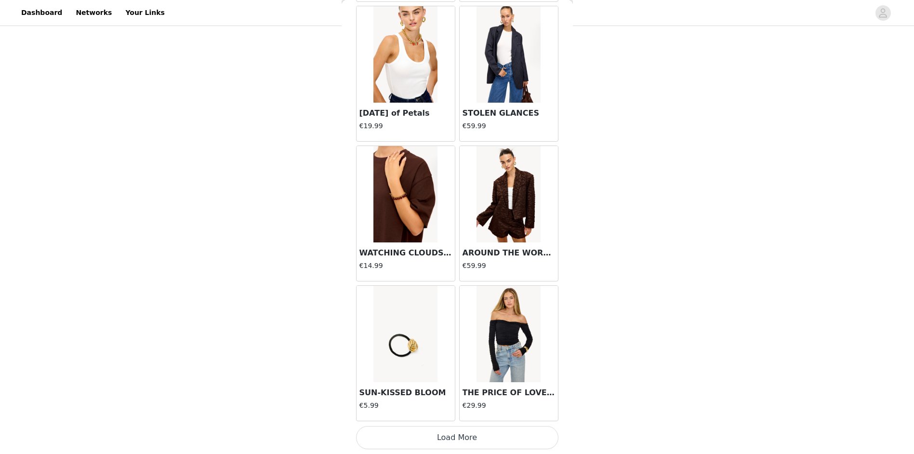
click at [448, 434] on button "Load More" at bounding box center [457, 437] width 202 height 23
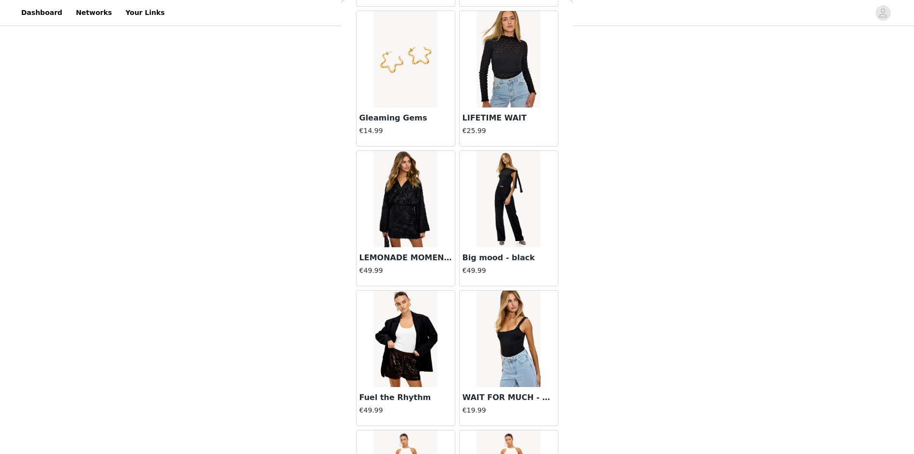
scroll to position [6608, 0]
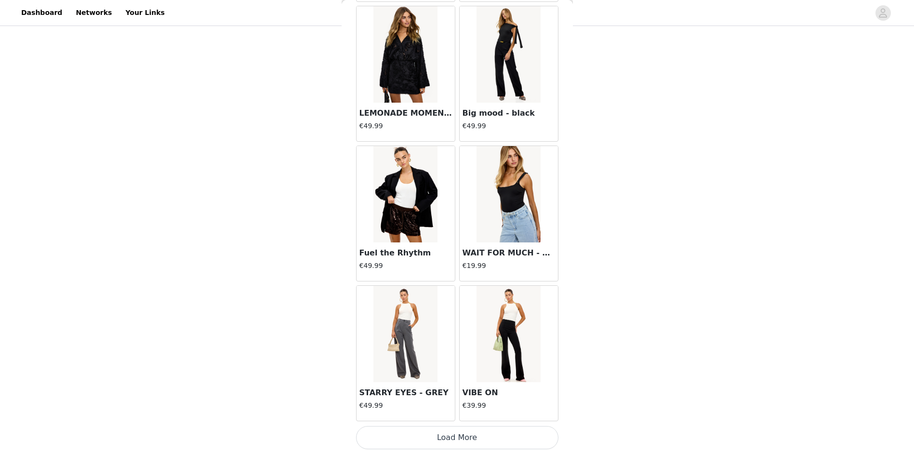
click at [462, 442] on button "Load More" at bounding box center [457, 437] width 202 height 23
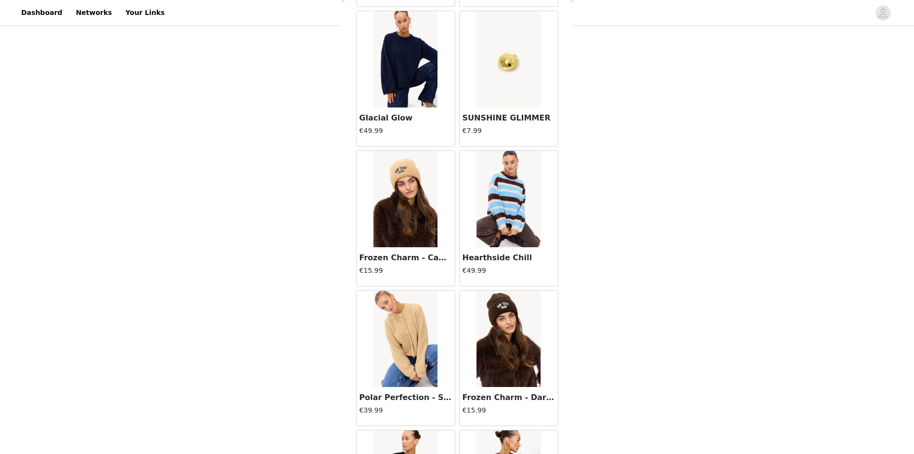
scroll to position [8005, 0]
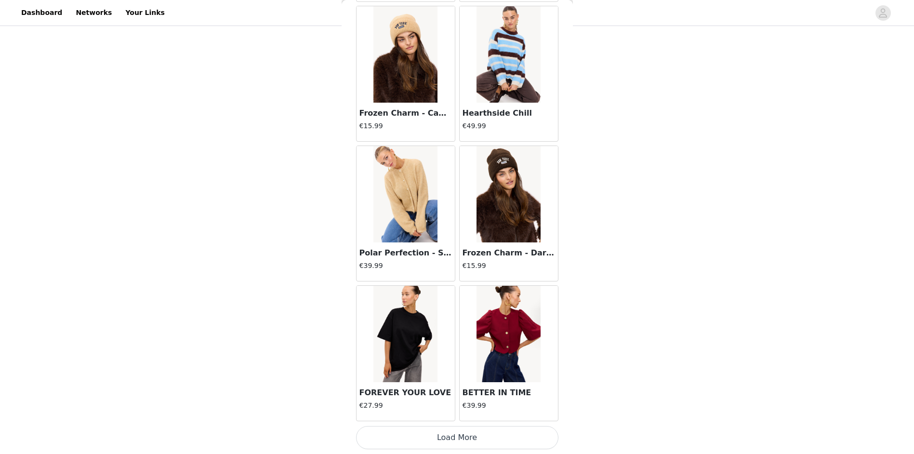
click at [391, 364] on img at bounding box center [405, 334] width 64 height 96
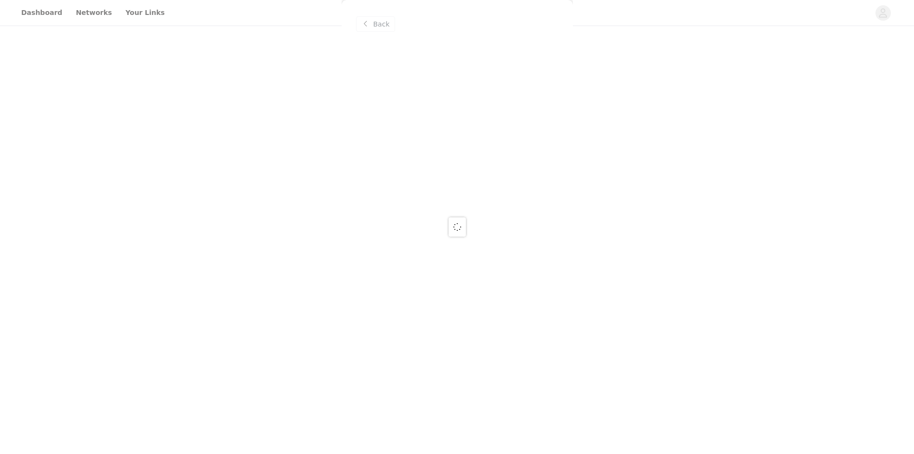
scroll to position [0, 0]
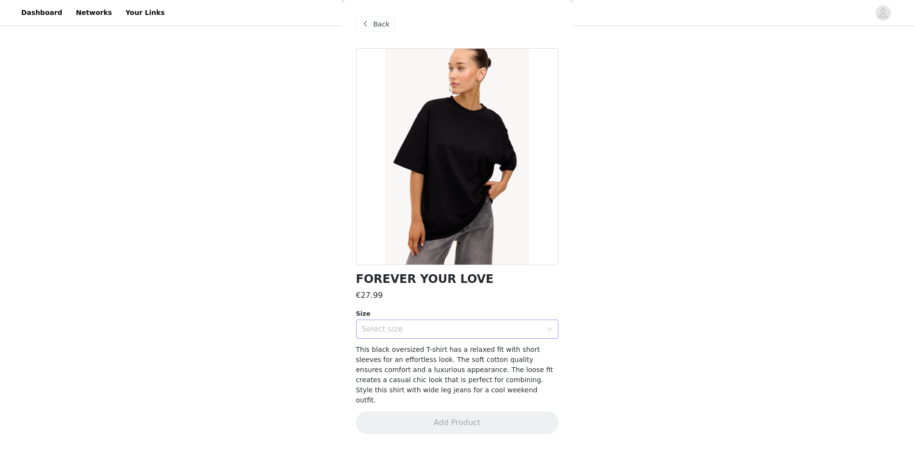
click at [402, 326] on div "Select size" at bounding box center [452, 329] width 180 height 10
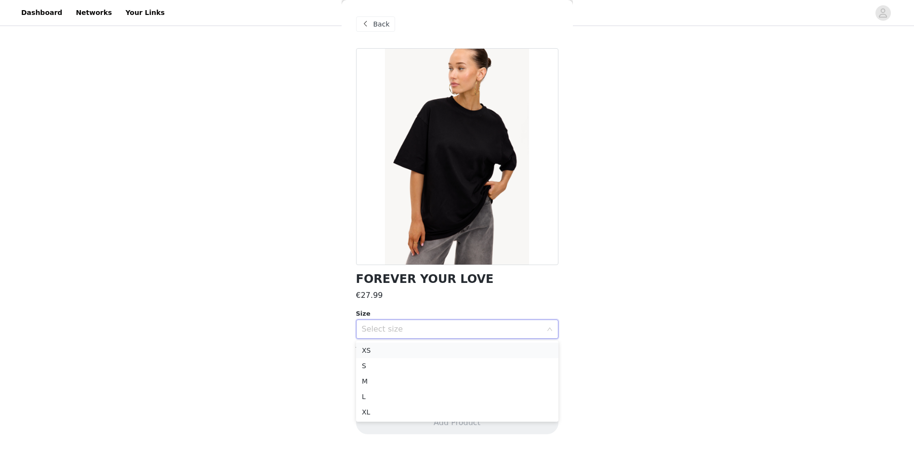
click at [381, 350] on li "XS" at bounding box center [457, 350] width 202 height 15
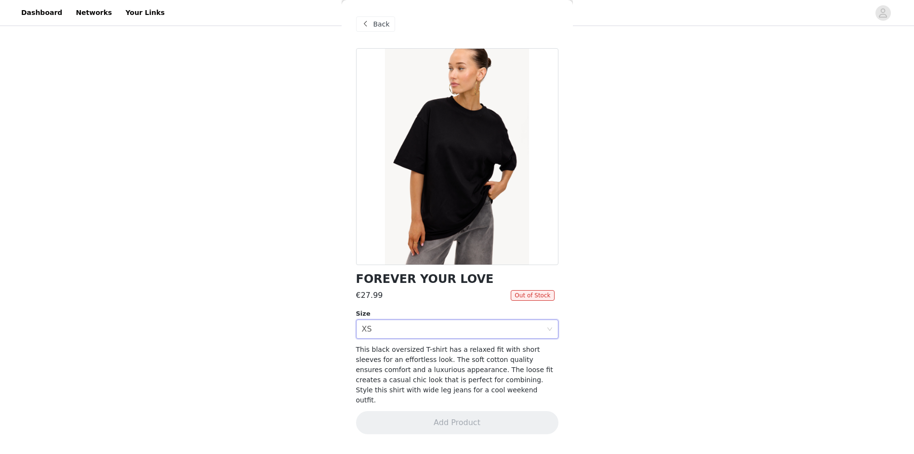
click at [410, 359] on span "This black oversized T-shirt has a relaxed fit with short sleeves for an effort…" at bounding box center [454, 374] width 197 height 58
click at [373, 25] on span "Back" at bounding box center [381, 24] width 16 height 10
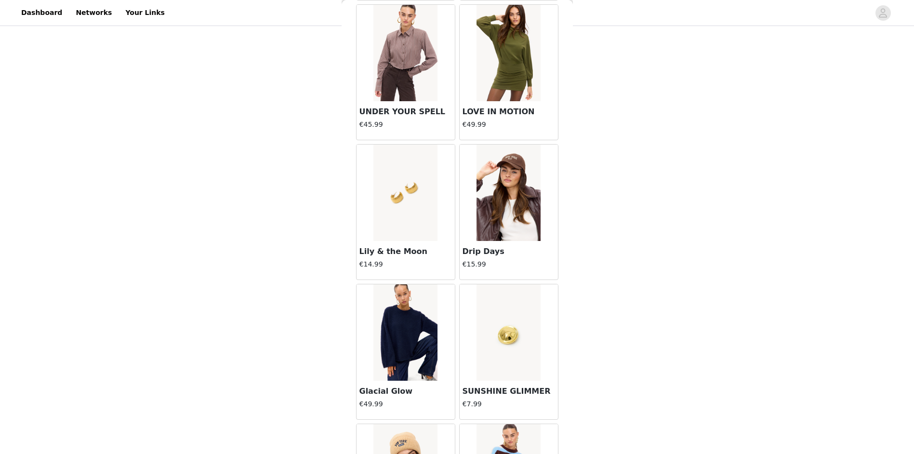
scroll to position [8005, 0]
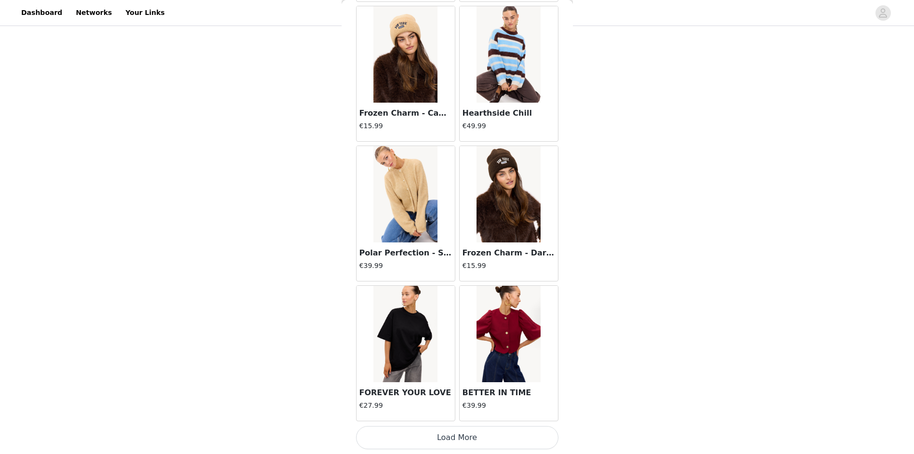
click at [465, 439] on button "Load More" at bounding box center [457, 437] width 202 height 23
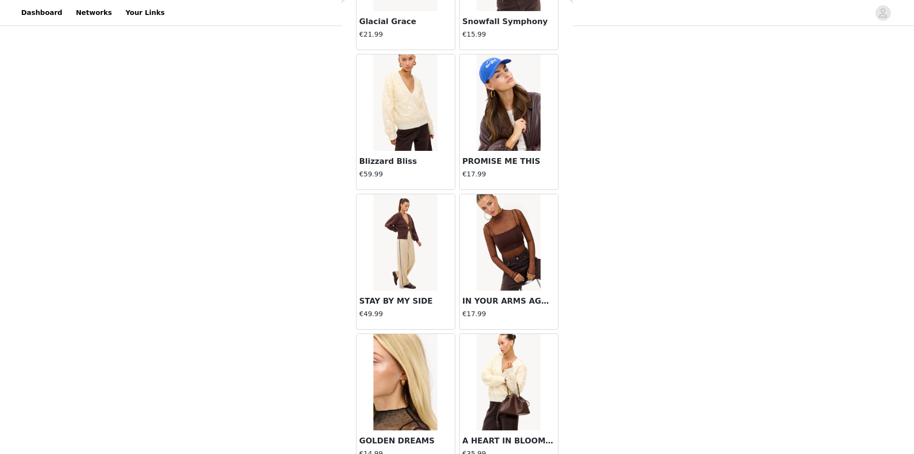
scroll to position [9402, 0]
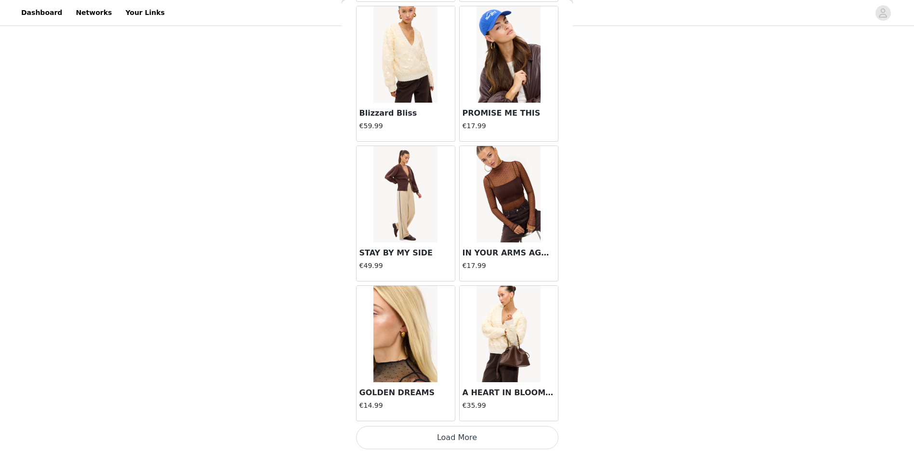
click at [454, 436] on button "Load More" at bounding box center [457, 437] width 202 height 23
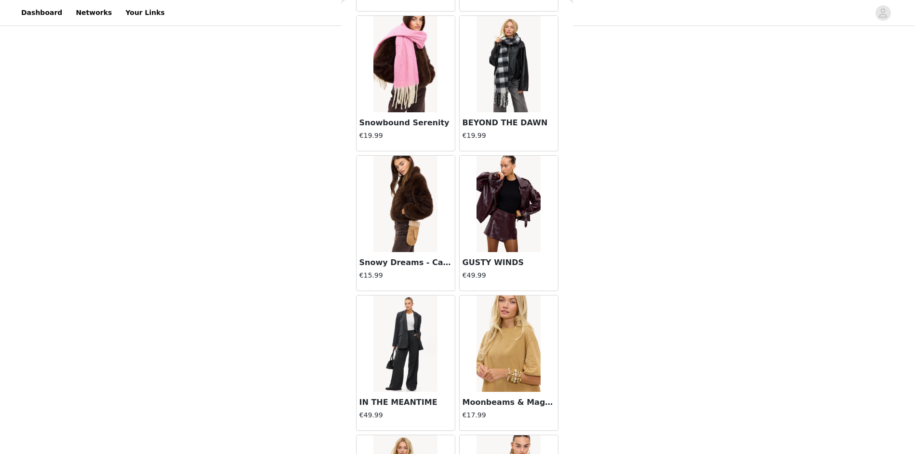
scroll to position [10799, 0]
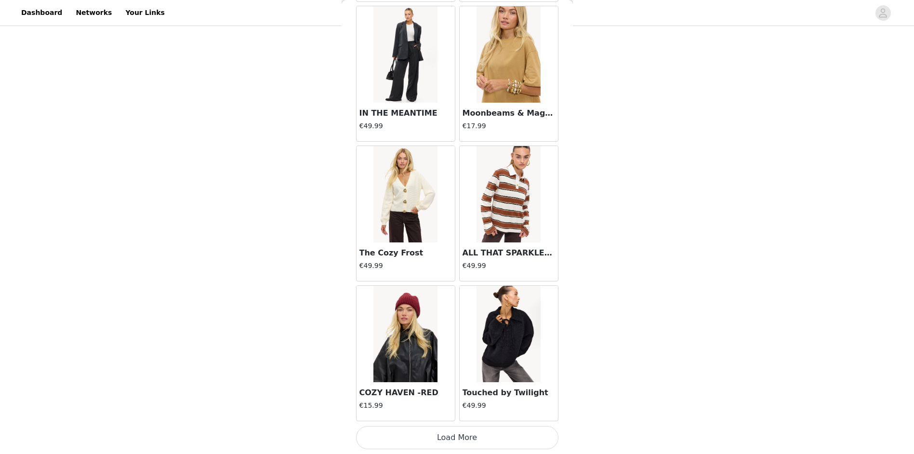
click at [446, 441] on button "Load More" at bounding box center [457, 437] width 202 height 23
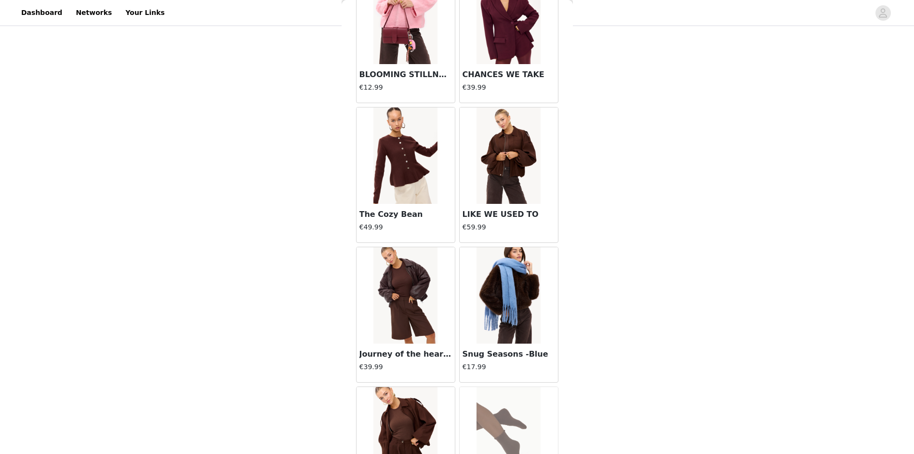
scroll to position [12196, 0]
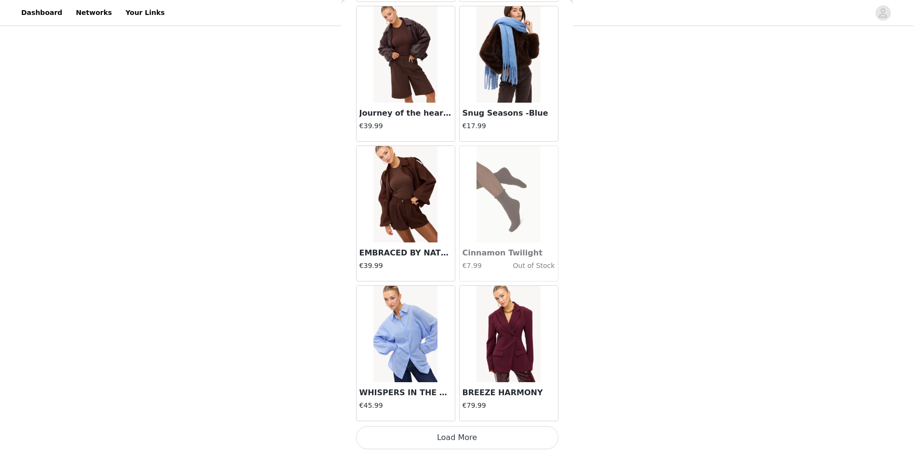
click at [401, 238] on img at bounding box center [405, 194] width 64 height 96
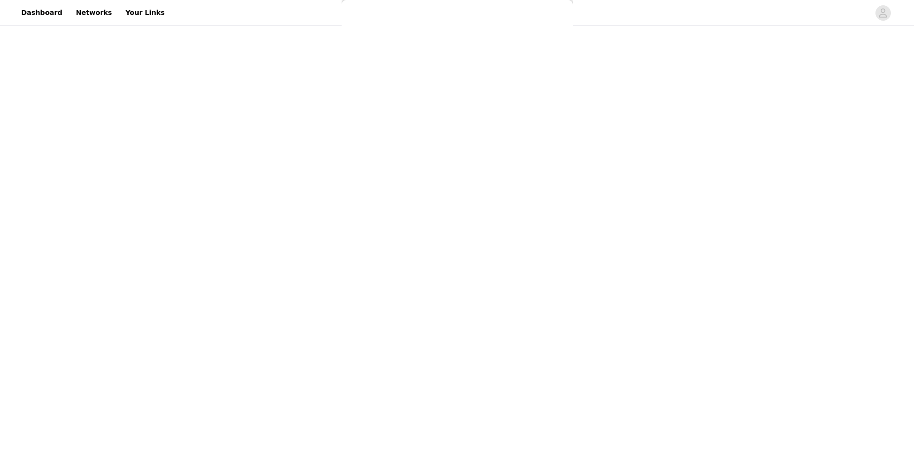
scroll to position [0, 0]
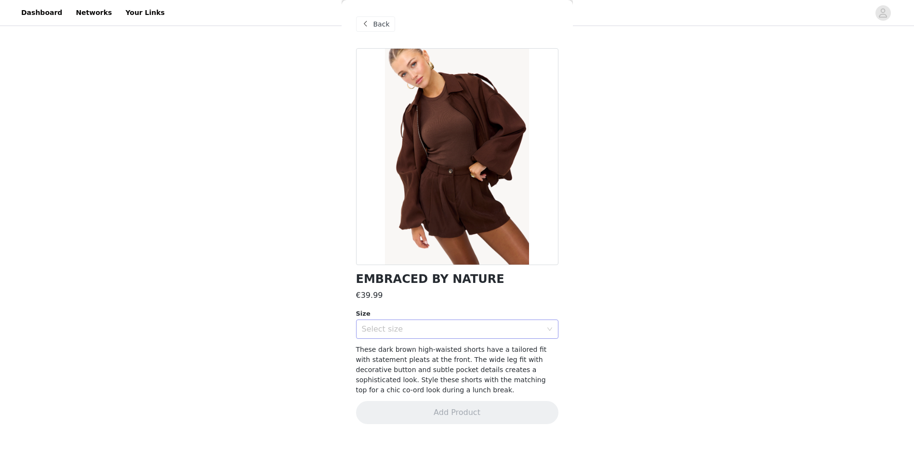
click at [444, 332] on div "Select size" at bounding box center [452, 329] width 180 height 10
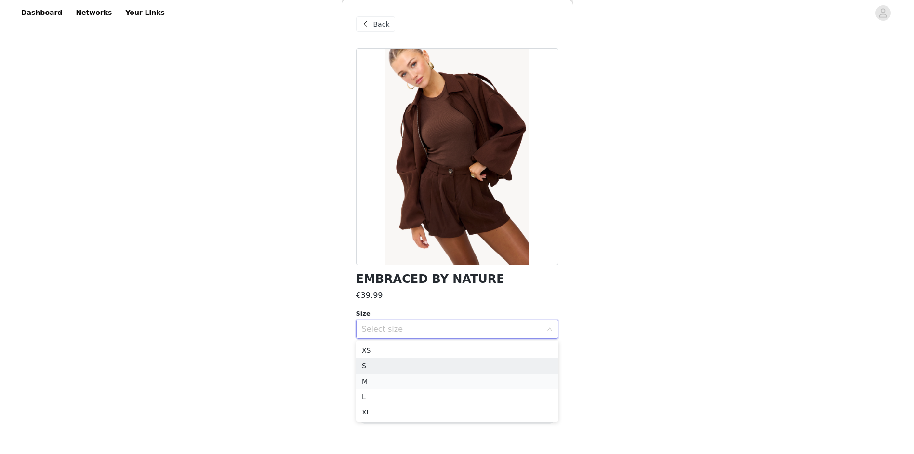
click at [383, 380] on li "M" at bounding box center [457, 380] width 202 height 15
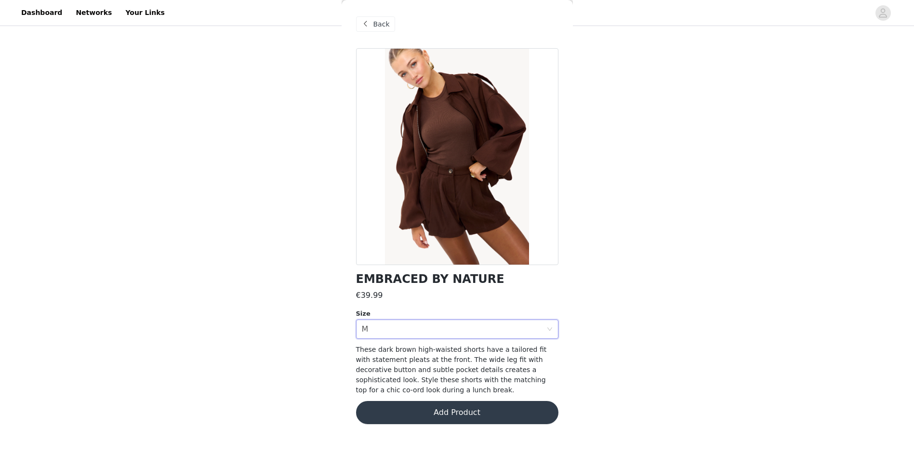
click at [407, 412] on button "Add Product" at bounding box center [457, 412] width 202 height 23
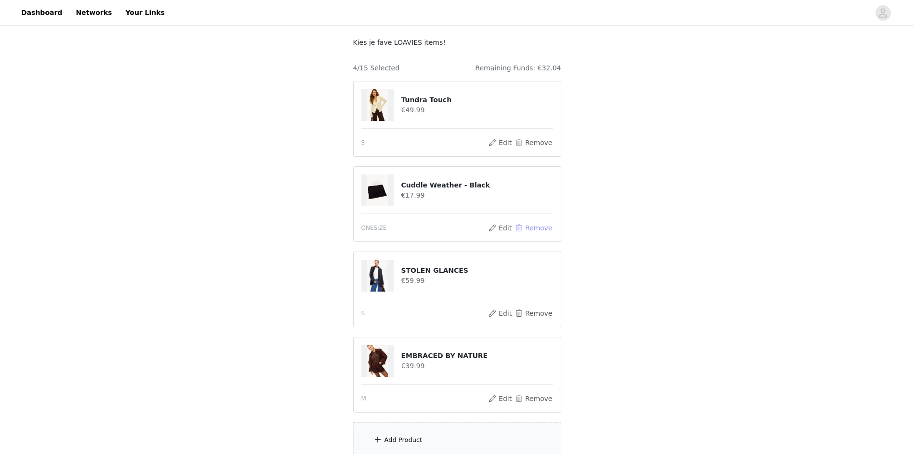
click at [539, 231] on button "Remove" at bounding box center [533, 228] width 39 height 12
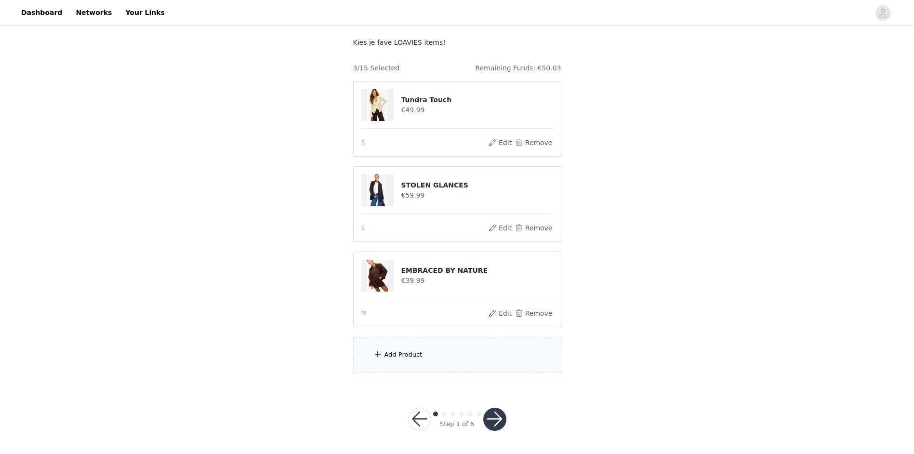
click at [383, 353] on div "Add Product" at bounding box center [457, 355] width 208 height 36
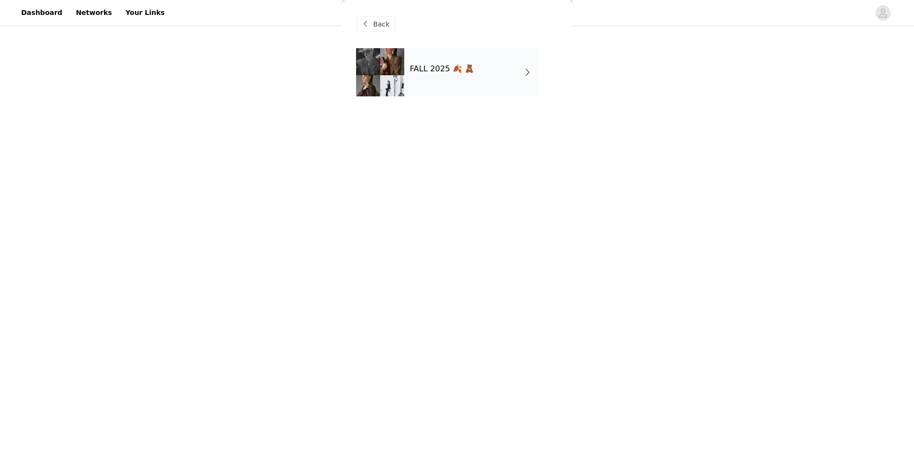
click at [480, 89] on div "FALL 2025 🍂 🧸" at bounding box center [471, 72] width 134 height 48
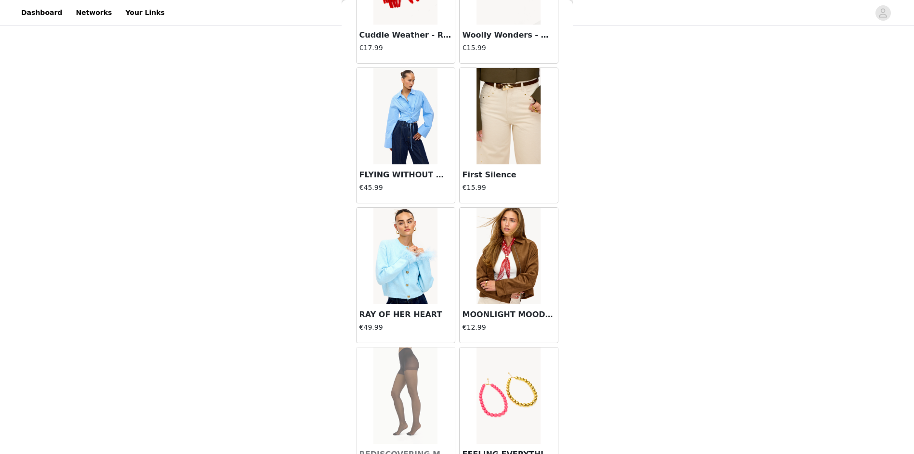
scroll to position [1020, 0]
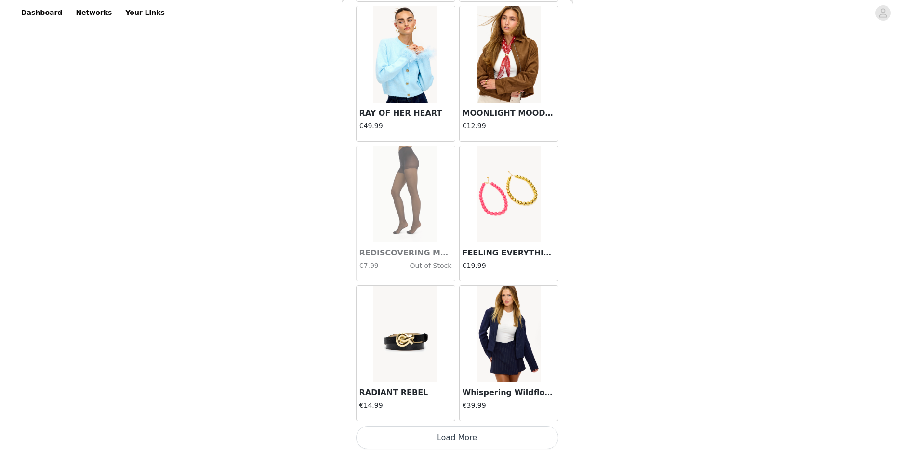
click at [461, 440] on button "Load More" at bounding box center [457, 437] width 202 height 23
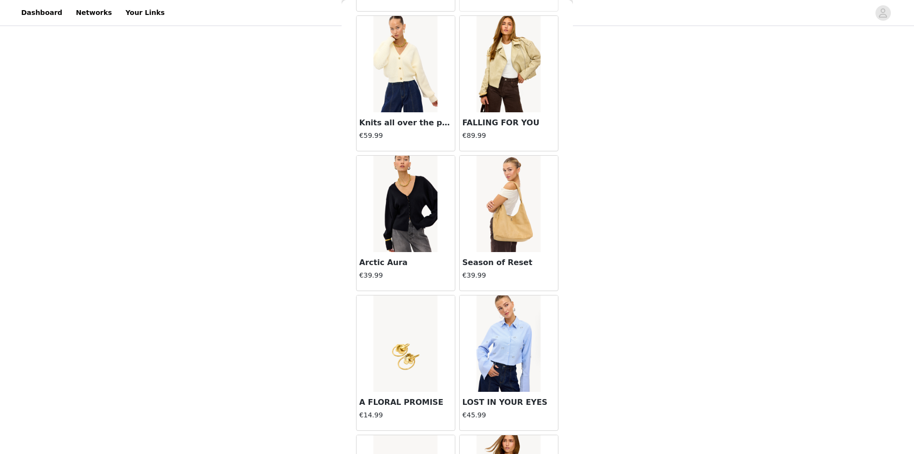
scroll to position [2417, 0]
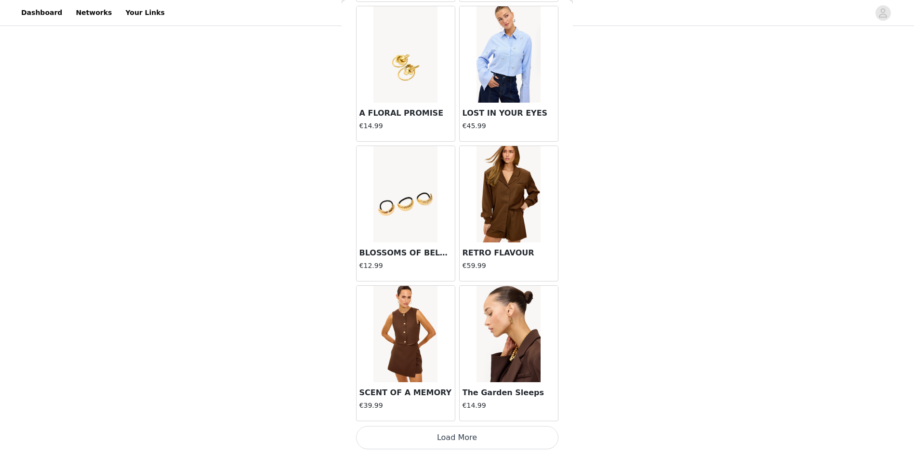
click at [470, 439] on button "Load More" at bounding box center [457, 437] width 202 height 23
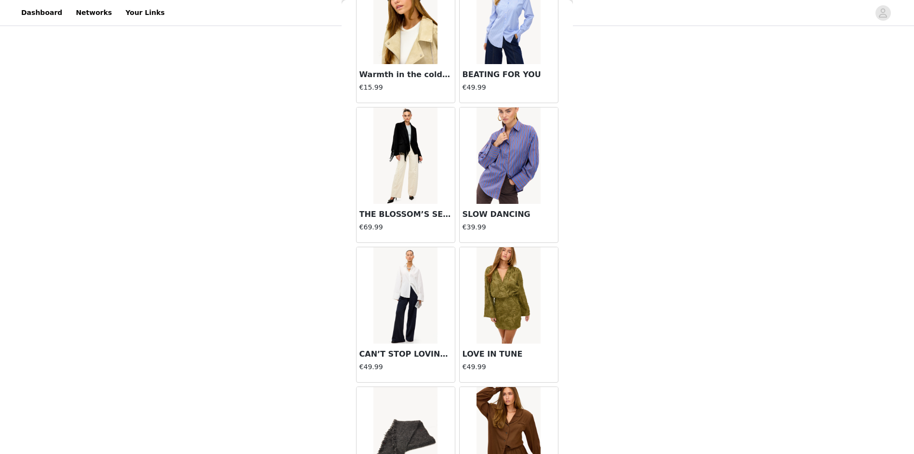
scroll to position [3814, 0]
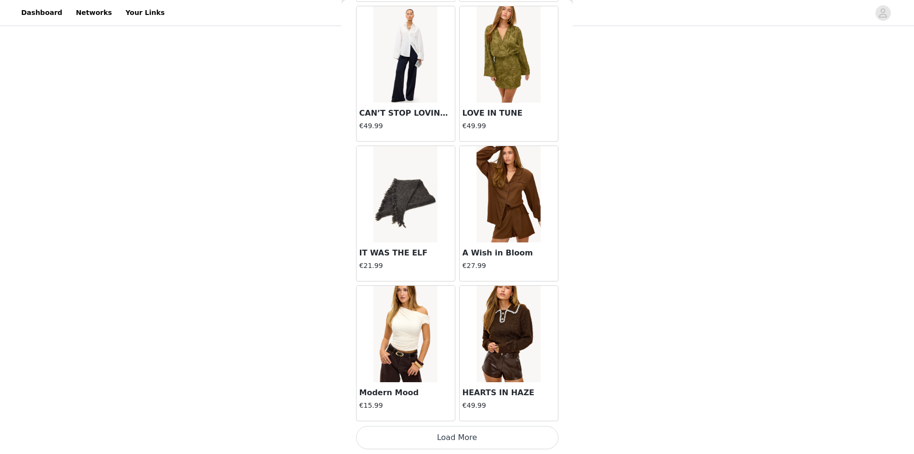
click at [451, 437] on button "Load More" at bounding box center [457, 437] width 202 height 23
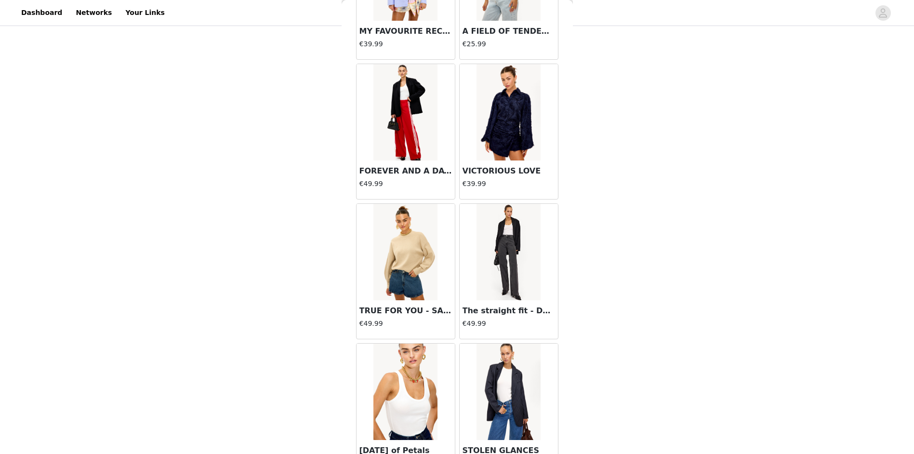
scroll to position [5211, 0]
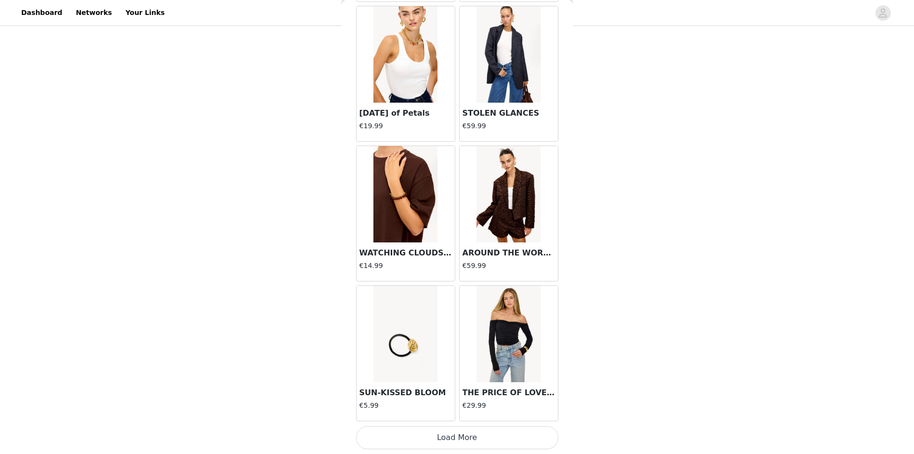
click at [468, 433] on button "Load More" at bounding box center [457, 437] width 202 height 23
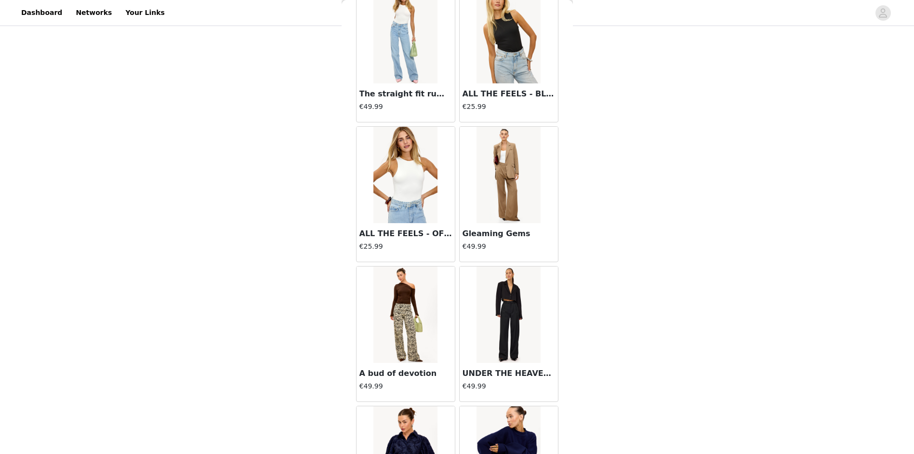
scroll to position [5982, 0]
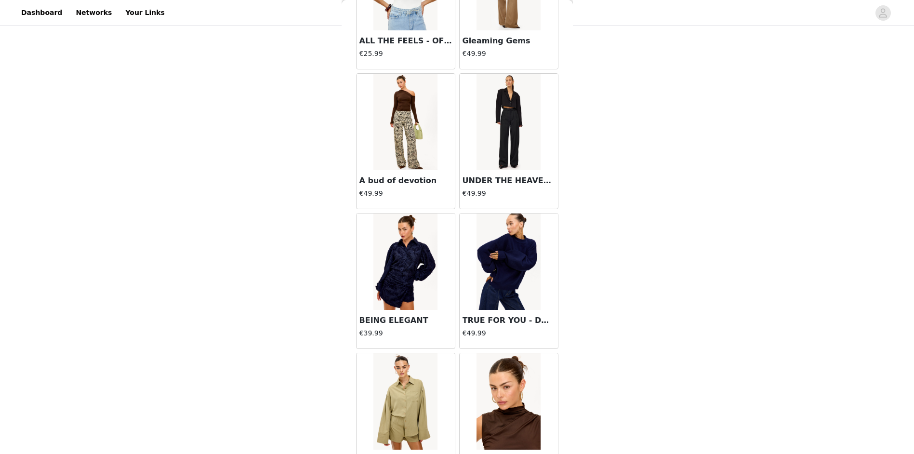
click at [502, 291] on img at bounding box center [508, 261] width 64 height 96
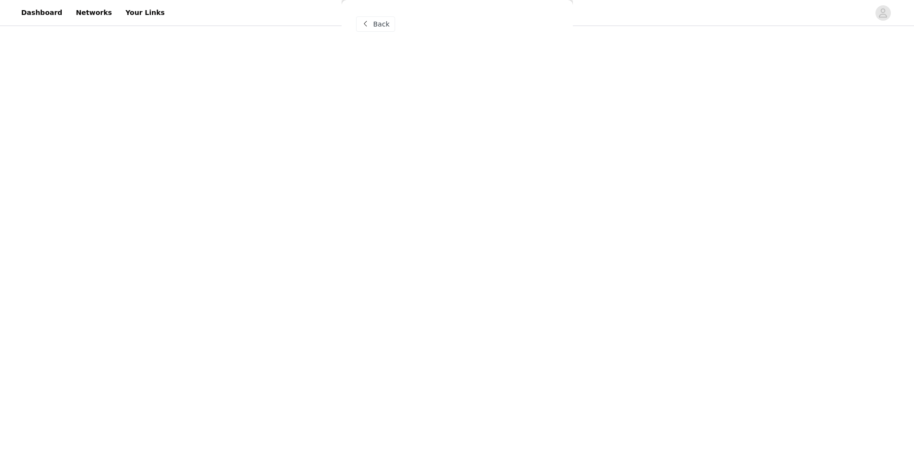
scroll to position [0, 0]
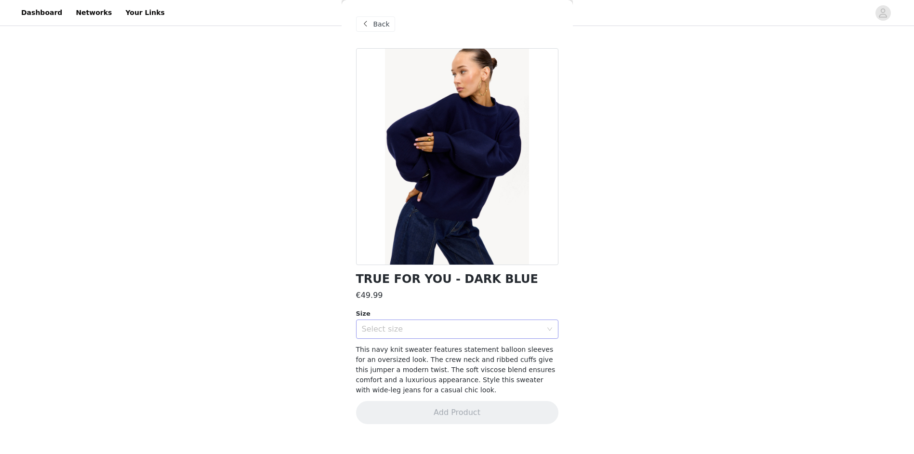
click at [421, 331] on div "Select size" at bounding box center [452, 329] width 180 height 10
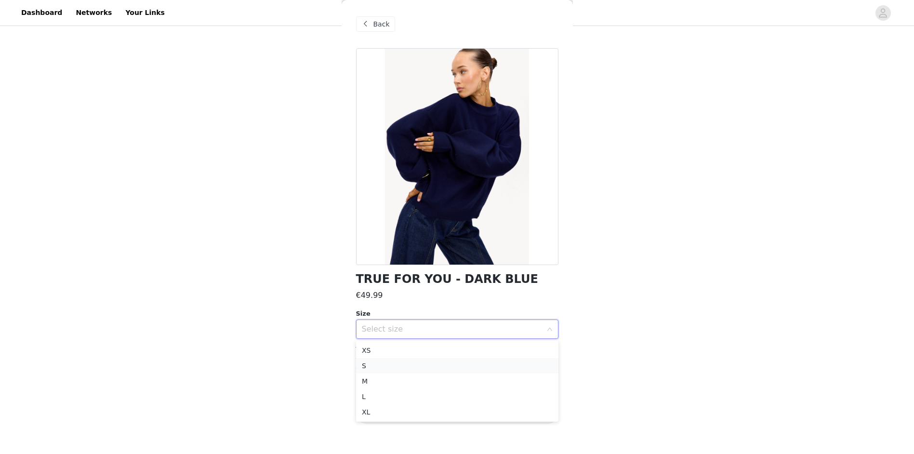
click at [391, 363] on li "S" at bounding box center [457, 365] width 202 height 15
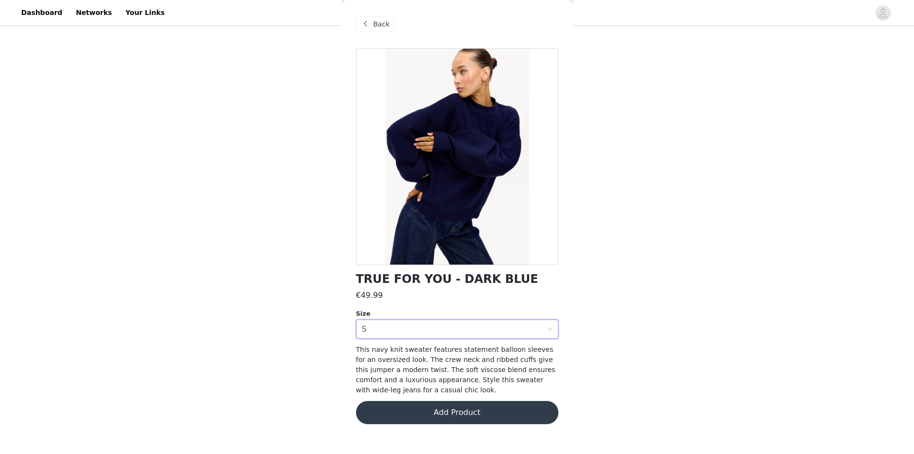
click at [455, 413] on button "Add Product" at bounding box center [457, 412] width 202 height 23
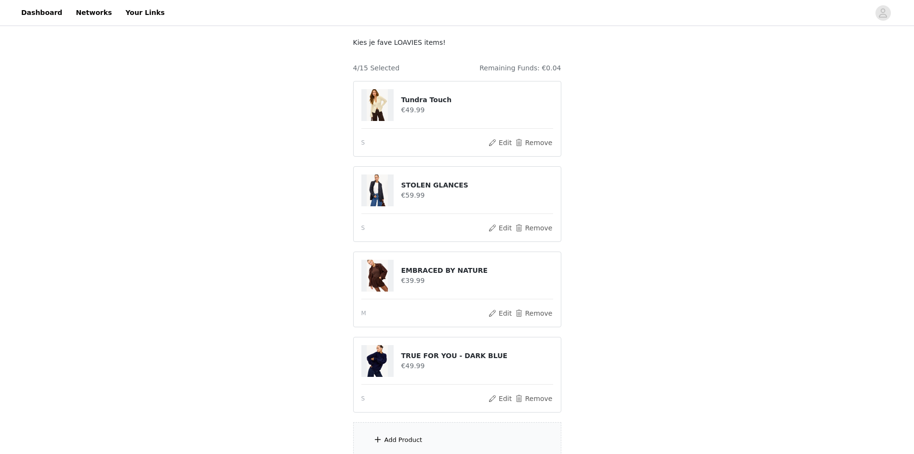
click at [706, 288] on div "STEP 1 OF 6 Styles Kies je fave LOAVIES items! 4/15 Selected Remaining Funds: €…" at bounding box center [457, 223] width 914 height 494
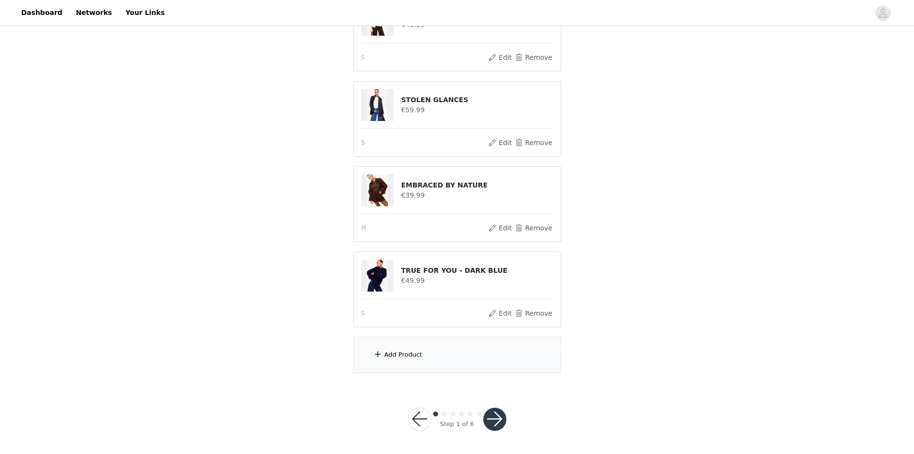
click at [494, 419] on button "button" at bounding box center [494, 419] width 23 height 23
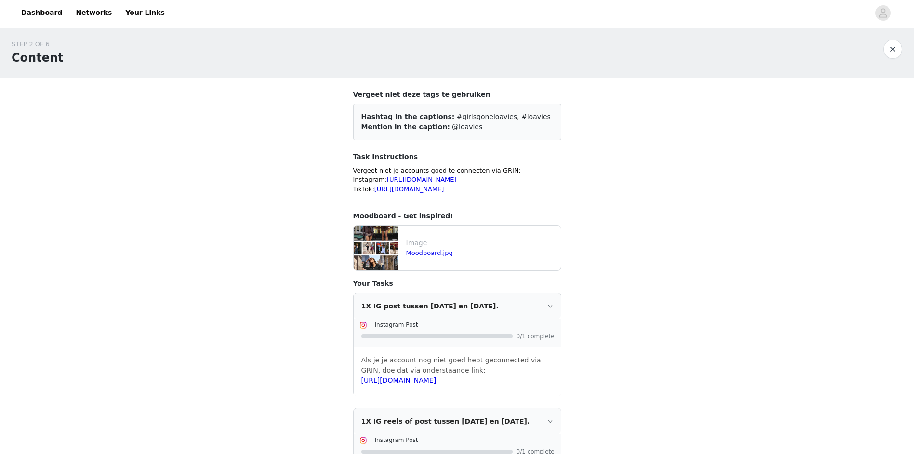
click at [668, 318] on div "STEP 2 OF 6 Content Vergeet niet deze tags te gebruiken Hashtag in the captions…" at bounding box center [457, 290] width 914 height 525
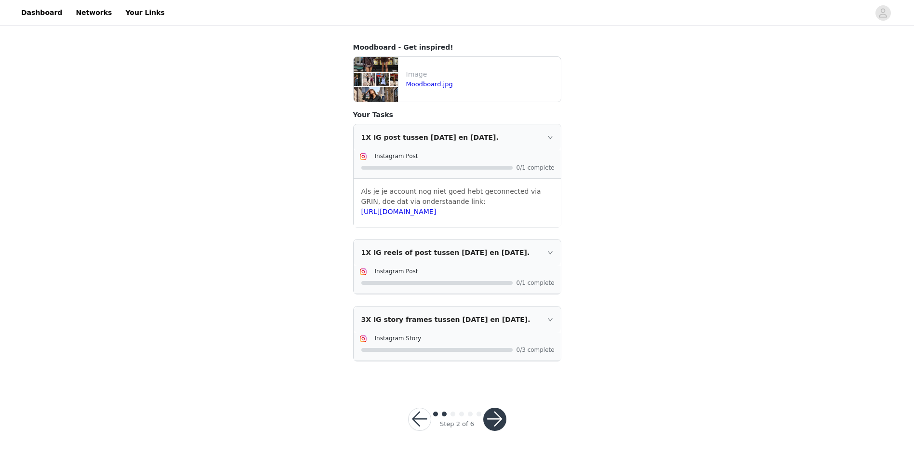
click at [501, 421] on button "button" at bounding box center [494, 419] width 23 height 23
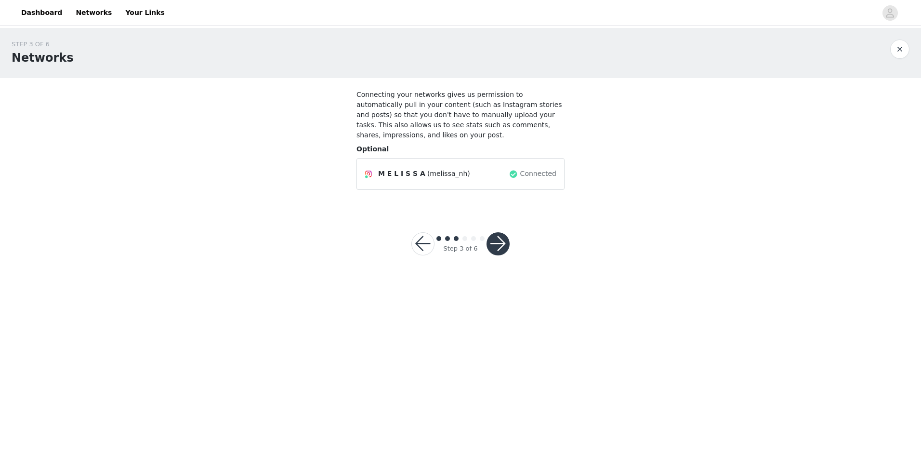
click at [501, 232] on button "button" at bounding box center [498, 243] width 23 height 23
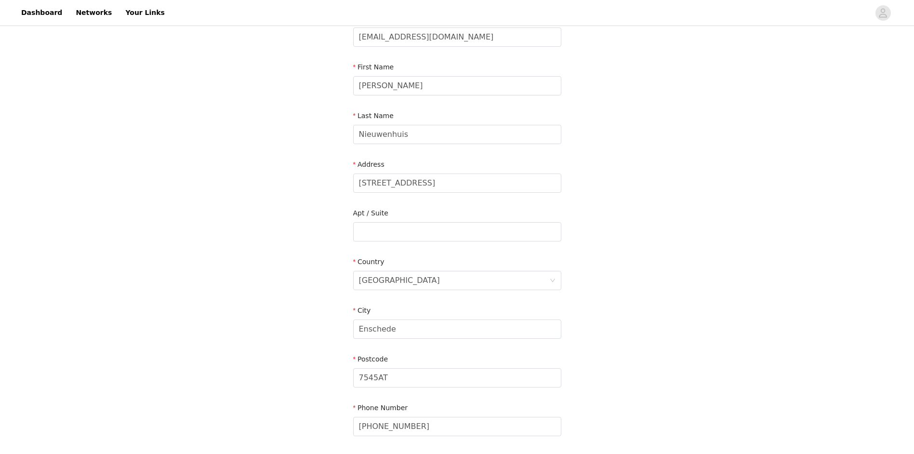
scroll to position [165, 0]
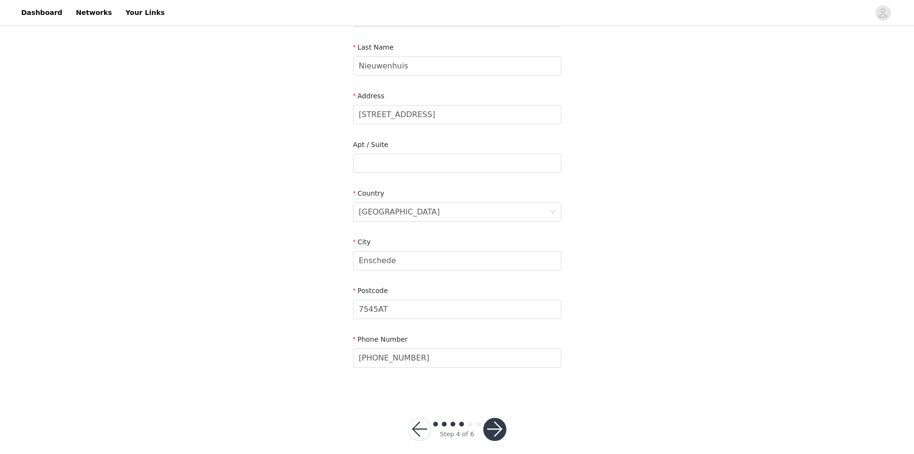
click at [500, 422] on button "button" at bounding box center [494, 429] width 23 height 23
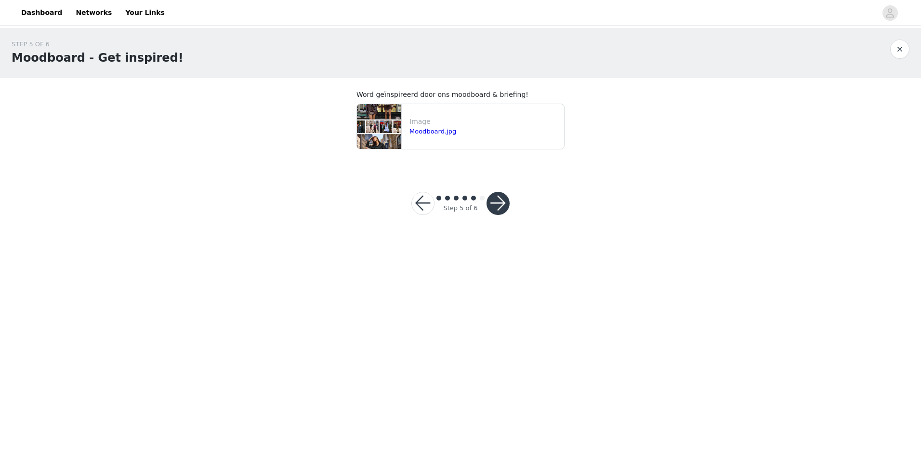
click at [498, 204] on button "button" at bounding box center [498, 203] width 23 height 23
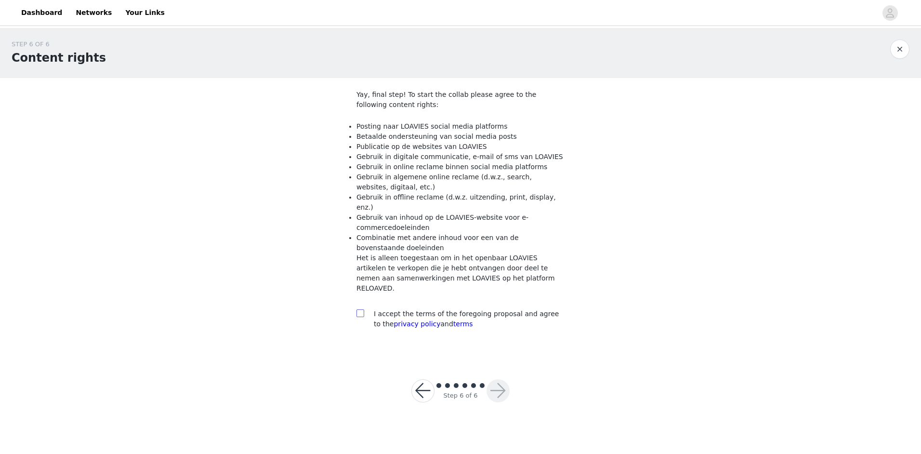
click at [361, 309] on input "checkbox" at bounding box center [359, 312] width 7 height 7
checkbox input "true"
click at [490, 379] on button "button" at bounding box center [498, 390] width 23 height 23
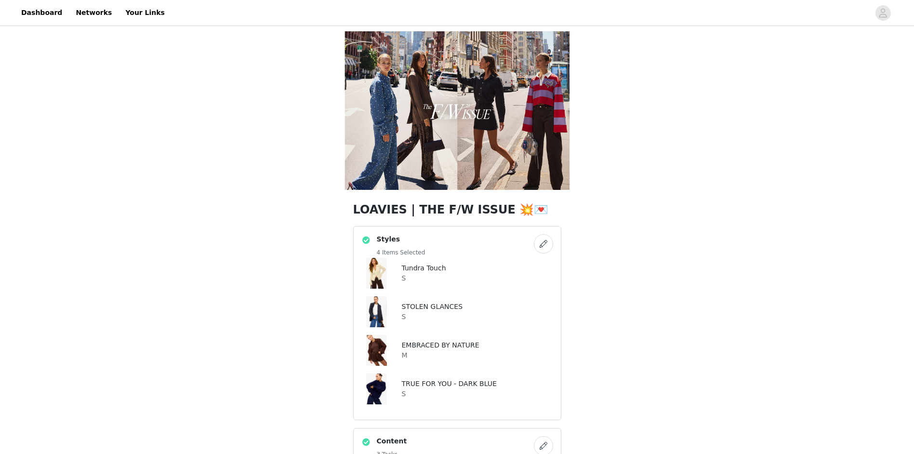
scroll to position [241, 0]
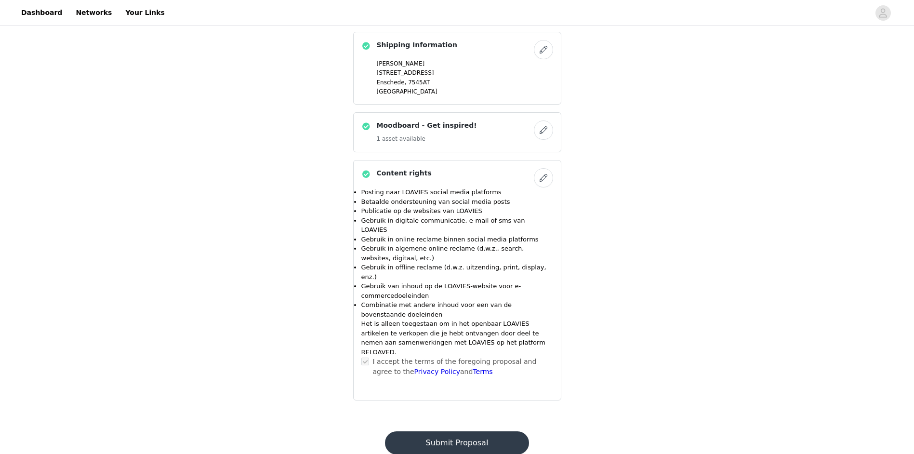
click at [491, 431] on button "Submit Proposal" at bounding box center [457, 442] width 144 height 23
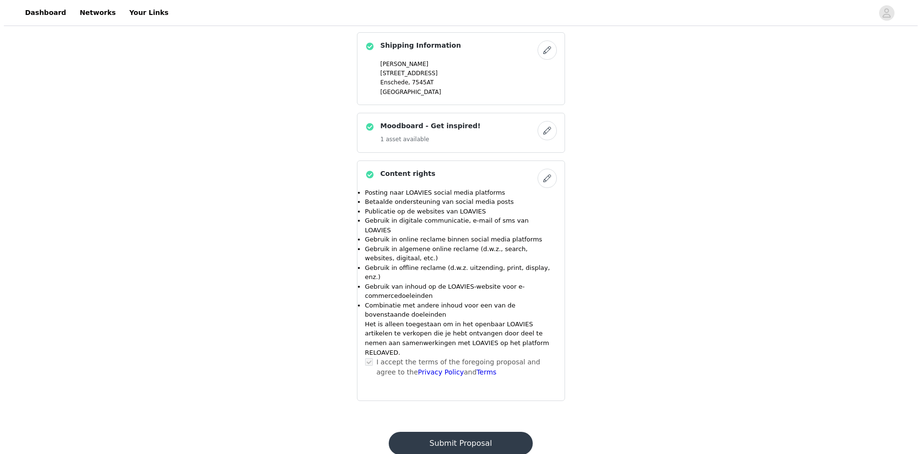
scroll to position [0, 0]
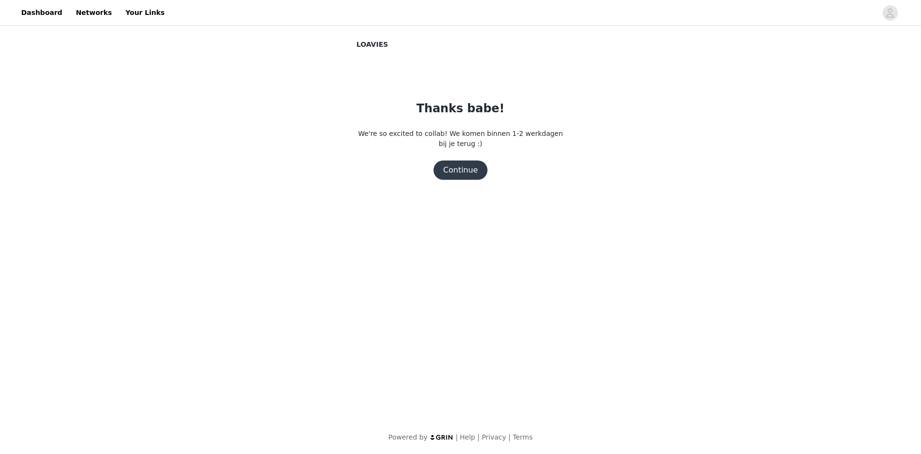
click at [461, 170] on button "Continue" at bounding box center [461, 169] width 54 height 19
